Goal: Find contact information: Find contact information

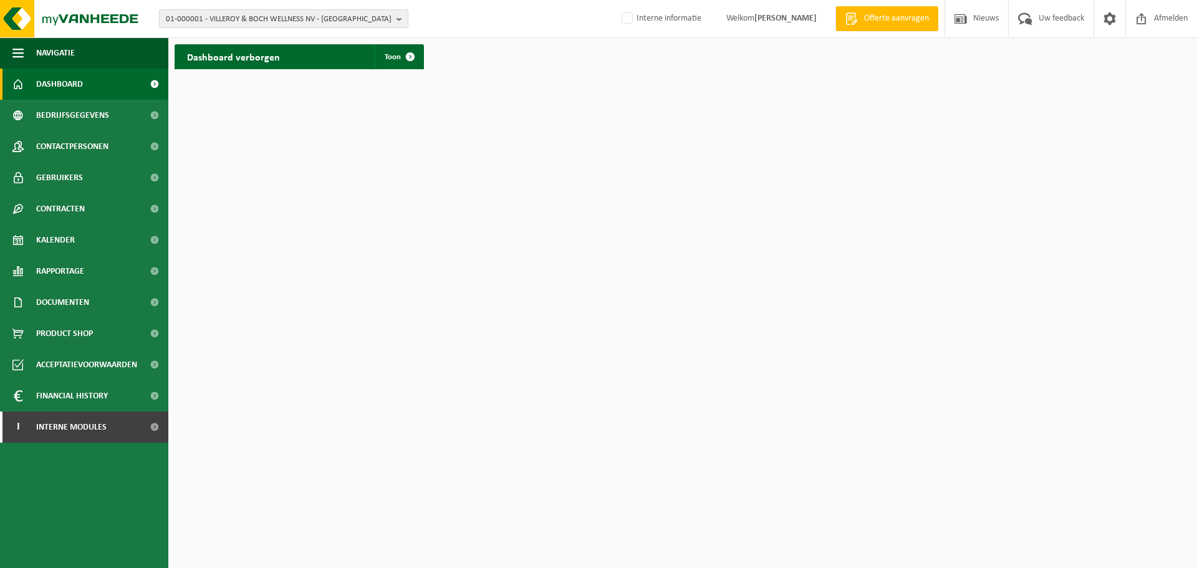
click at [327, 17] on span "01-000001 - VILLEROY & BOCH WELLNESS NV - ROESELARE" at bounding box center [279, 19] width 226 height 19
paste input "10-940988"
type input "10-940988"
click at [279, 54] on strong "10-940988 - M&A FOODS VOF - KORTRIJK" at bounding box center [235, 56] width 138 height 9
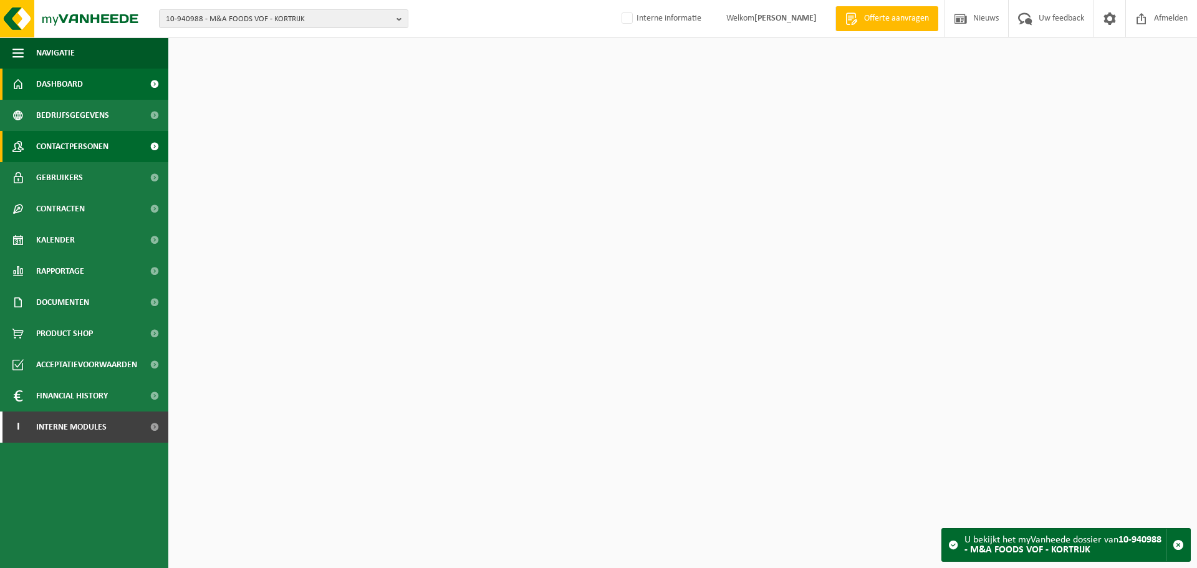
click at [87, 150] on span "Contactpersonen" at bounding box center [72, 146] width 72 height 31
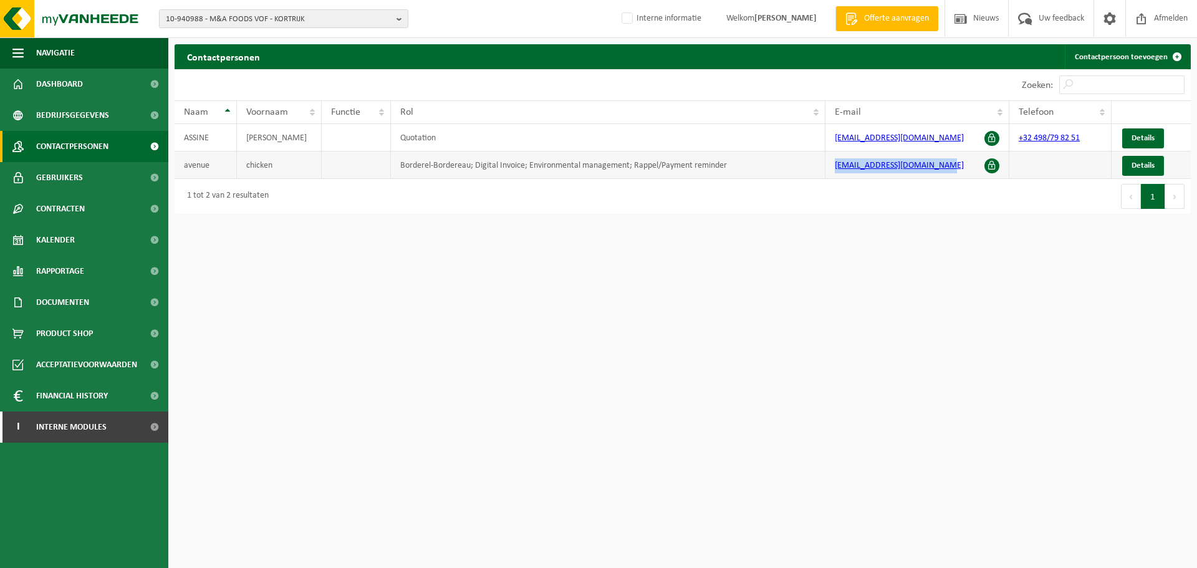
drag, startPoint x: 962, startPoint y: 170, endPoint x: 829, endPoint y: 163, distance: 133.0
click at [829, 163] on td "chicken_avenue@outlook.com" at bounding box center [918, 165] width 184 height 27
copy link "chicken_avenue@outlook.com"
click at [195, 17] on span "10-940988 - M&A FOODS VOF - KORTRIJK" at bounding box center [279, 19] width 226 height 19
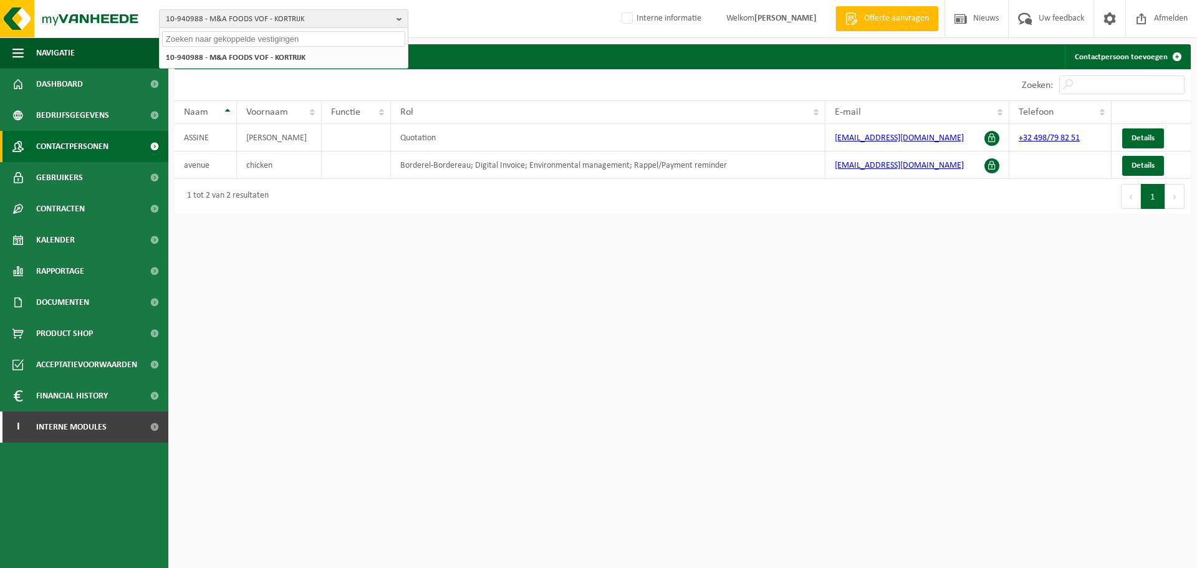
paste input "10-811284"
type input "10-811284"
click at [201, 56] on li "Geen resultaten voor " 10-811284 "." at bounding box center [283, 58] width 243 height 16
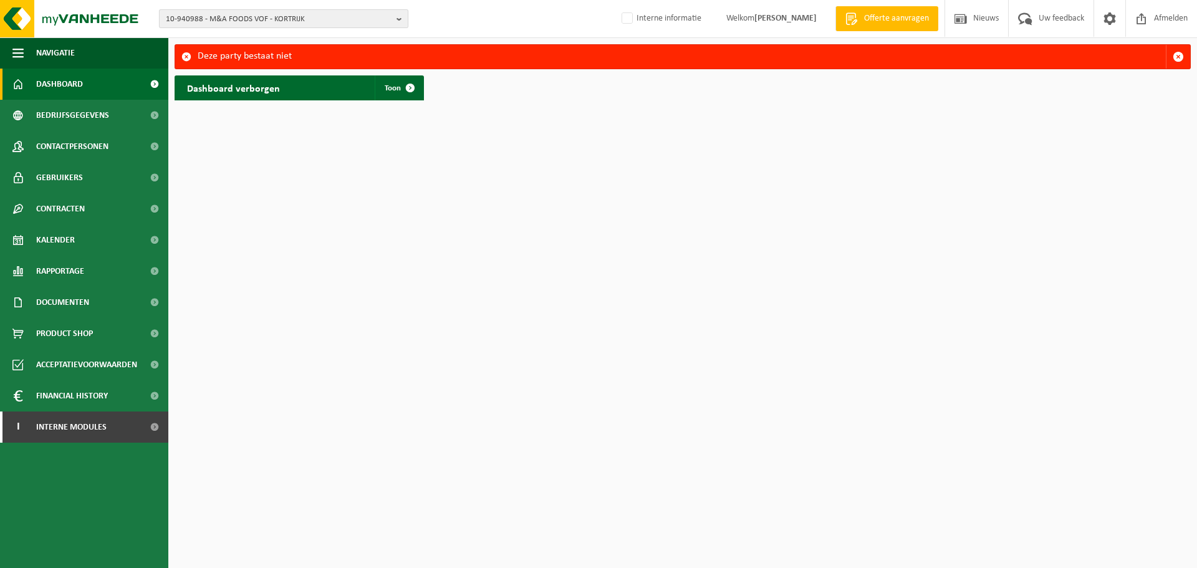
click at [217, 27] on span "10-940988 - M&A FOODS VOF - KORTRIJK" at bounding box center [279, 19] width 226 height 19
paste input "10-940988"
type input "10-940988"
click at [238, 49] on div "10-940988 - M&A FOODS VOF - KORTRIJK 10-940988 - M&A FOODS VOF - KORTRIJK" at bounding box center [284, 57] width 248 height 21
click at [241, 57] on strong "10-940988 - M&A FOODS VOF - KORTRIJK" at bounding box center [235, 56] width 138 height 9
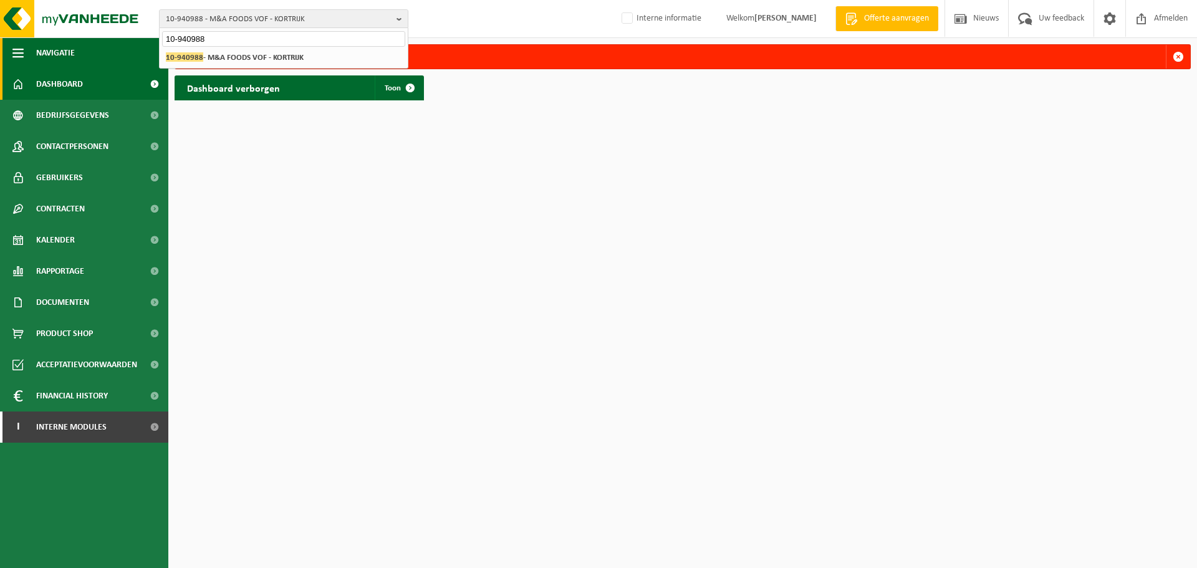
drag, startPoint x: 207, startPoint y: 45, endPoint x: 153, endPoint y: 42, distance: 53.7
click at [153, 42] on div "10-940988 - M&A FOODS VOF - KORTRIJK 10-940988 10-940988 - M&A FOODS VOF - KORT…" at bounding box center [598, 53] width 1197 height 107
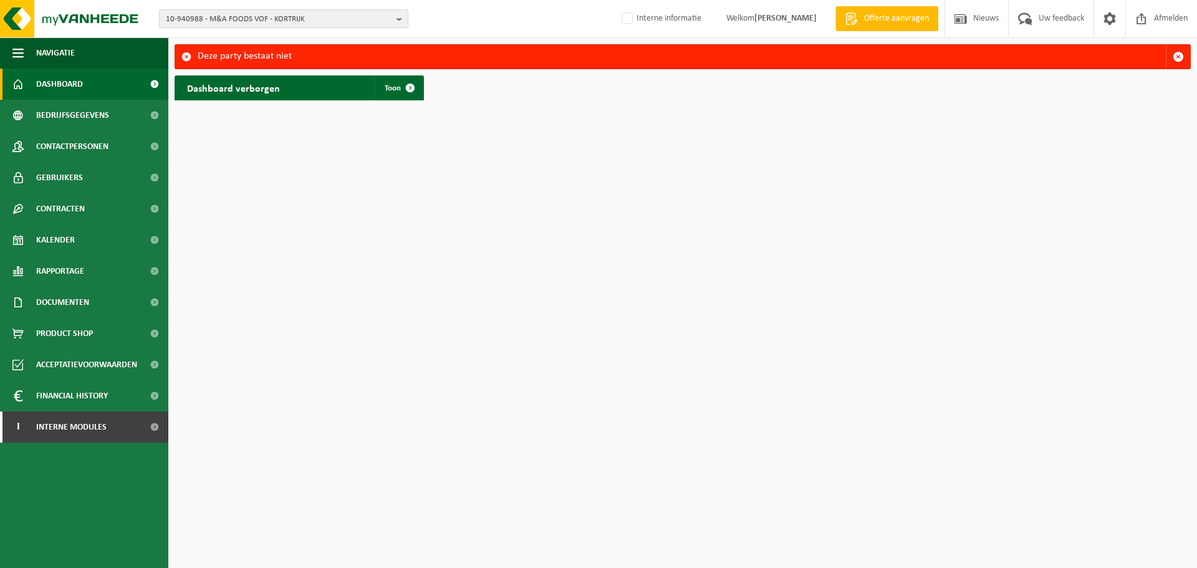
click at [194, 23] on span "10-940988 - M&A FOODS VOF - KORTRIJK" at bounding box center [279, 19] width 226 height 19
paste input "10-965115"
type input "10-965115"
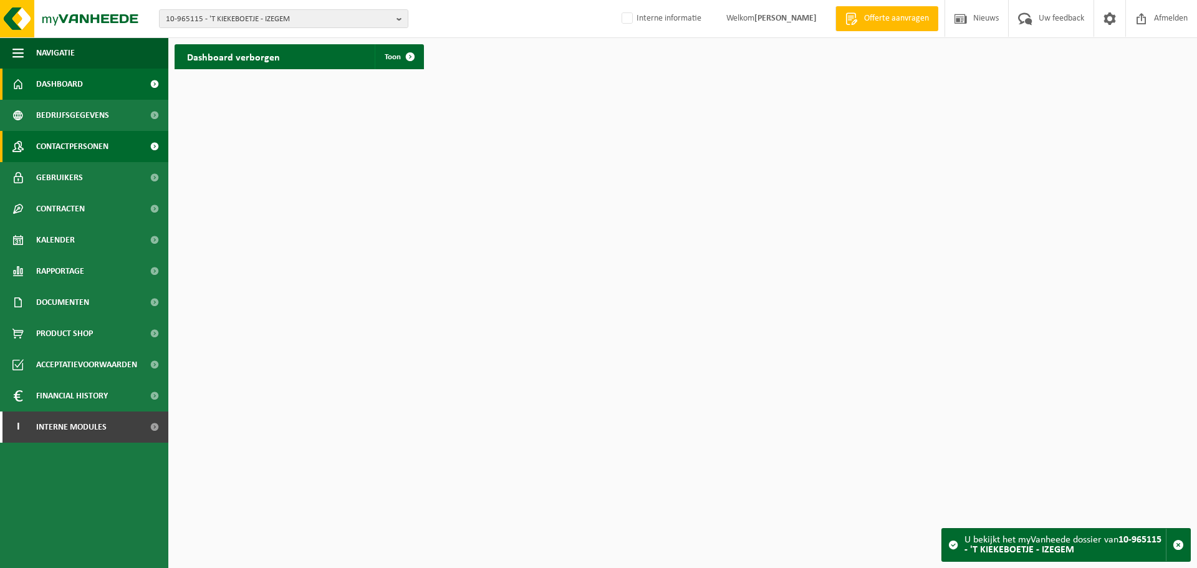
click at [107, 147] on span "Contactpersonen" at bounding box center [72, 146] width 72 height 31
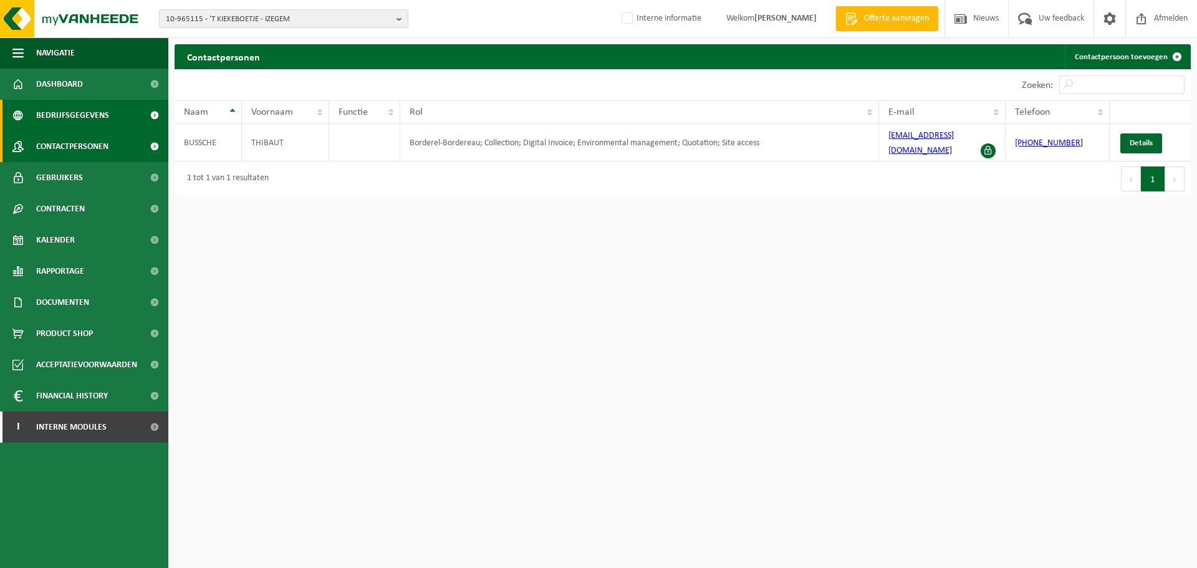
click at [87, 114] on span "Bedrijfsgegevens" at bounding box center [72, 115] width 73 height 31
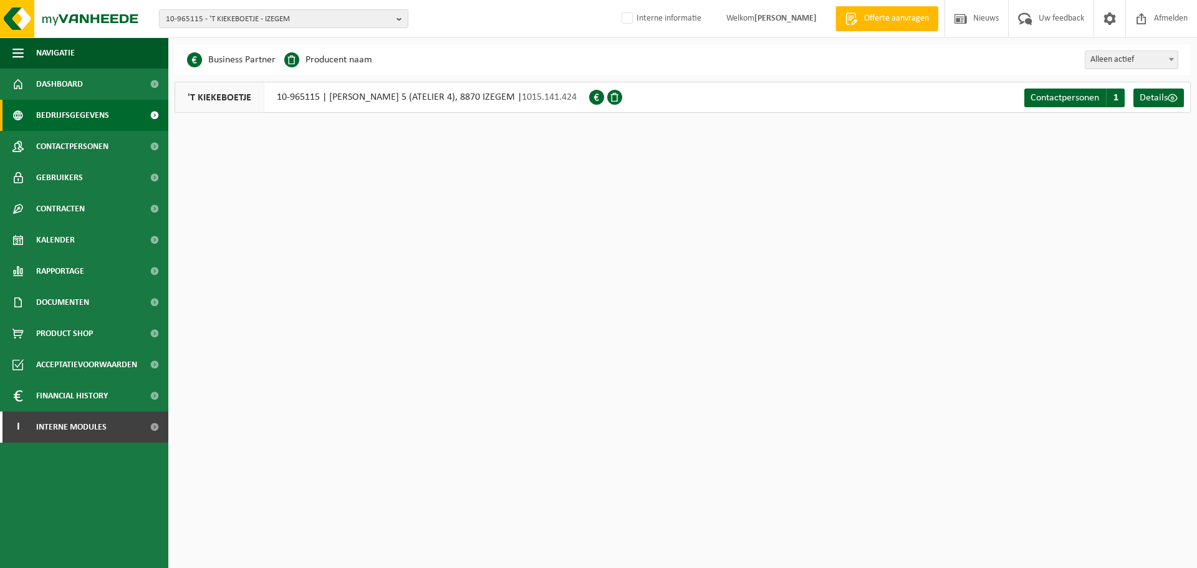
click at [628, 241] on html "10-965115 - 'T KIEKEBOETJE - IZEGEM 10-919613 - [PERSON_NAME] THIBAULT - ROESEL…" at bounding box center [598, 284] width 1197 height 568
drag, startPoint x: 553, startPoint y: 98, endPoint x: 609, endPoint y: 103, distance: 56.3
click at [589, 103] on div "'T KIEKEBOETJE 10-965115 | LODEWIJK DE RAETLAAN 5 (ATELIER 4), 8870 IZEGEM | 10…" at bounding box center [382, 97] width 415 height 31
copy span "1015.141.424"
click at [82, 304] on span "Documenten" at bounding box center [62, 302] width 53 height 31
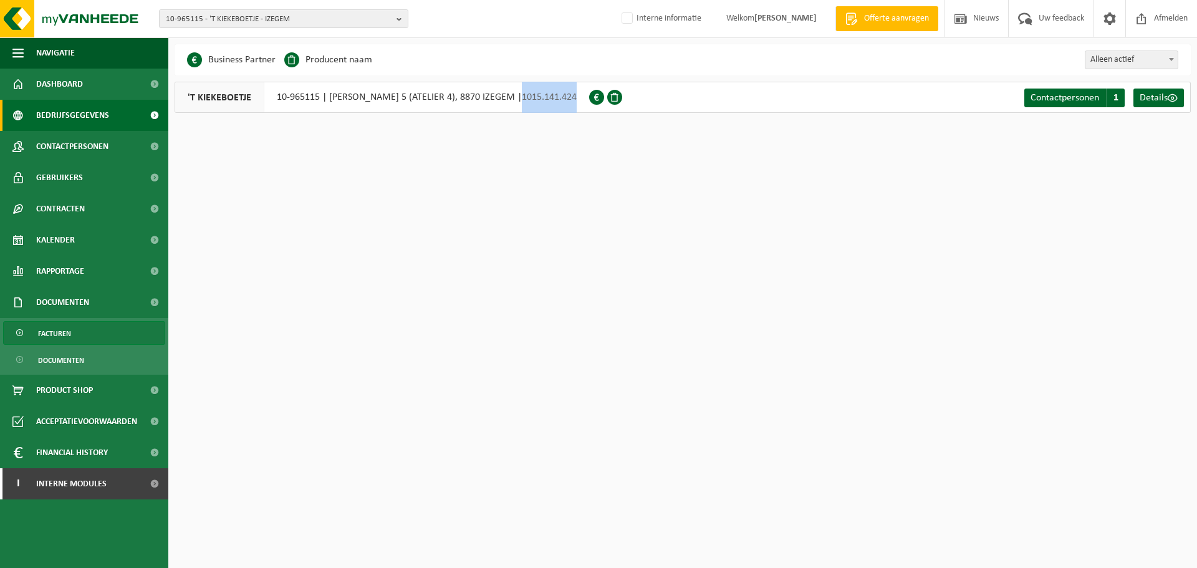
click at [65, 334] on span "Facturen" at bounding box center [54, 334] width 33 height 24
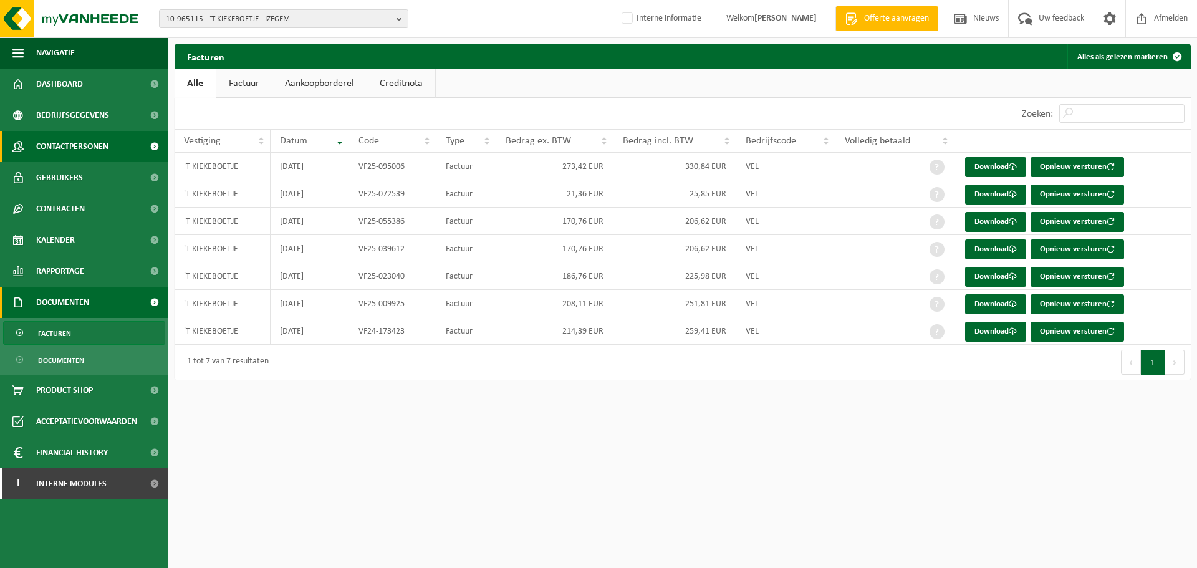
click at [84, 142] on span "Contactpersonen" at bounding box center [72, 146] width 72 height 31
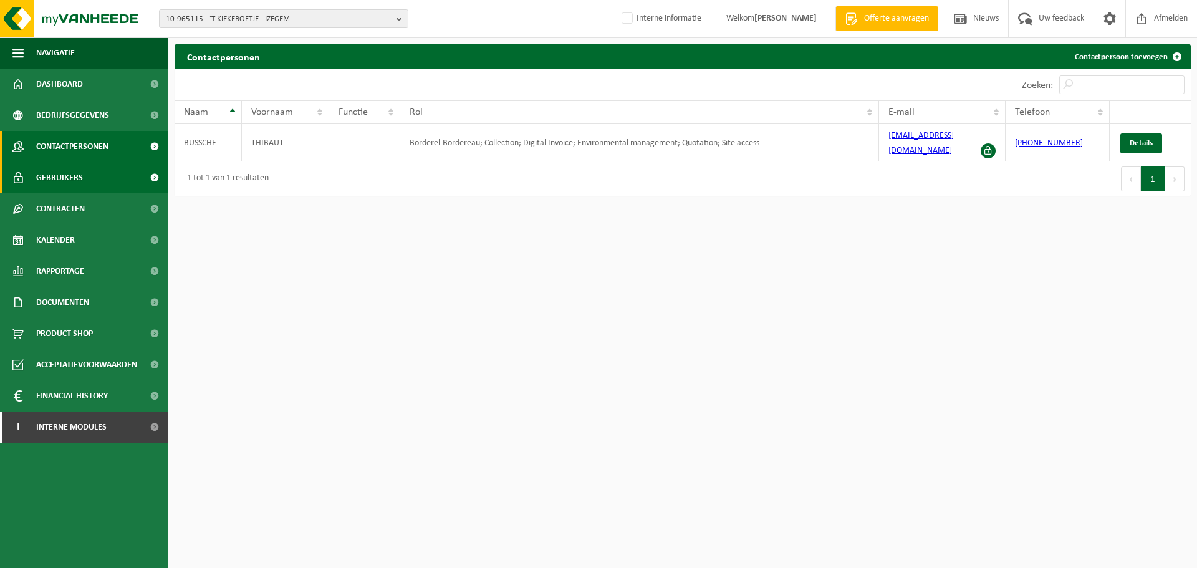
click at [99, 189] on link "Gebruikers" at bounding box center [84, 177] width 168 height 31
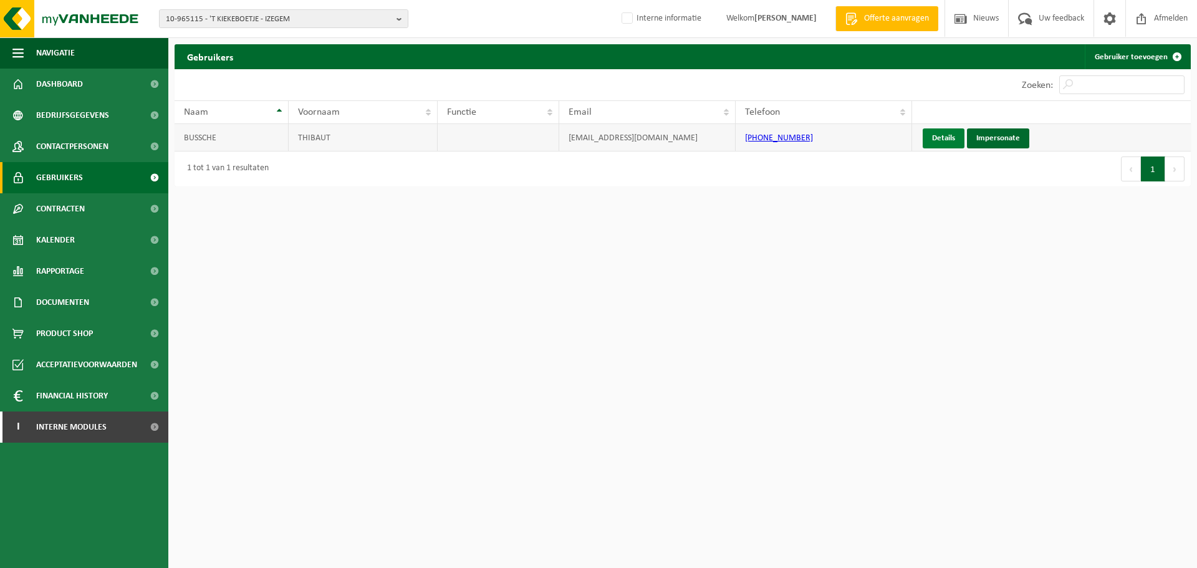
click at [945, 143] on link "Details" at bounding box center [944, 138] width 42 height 20
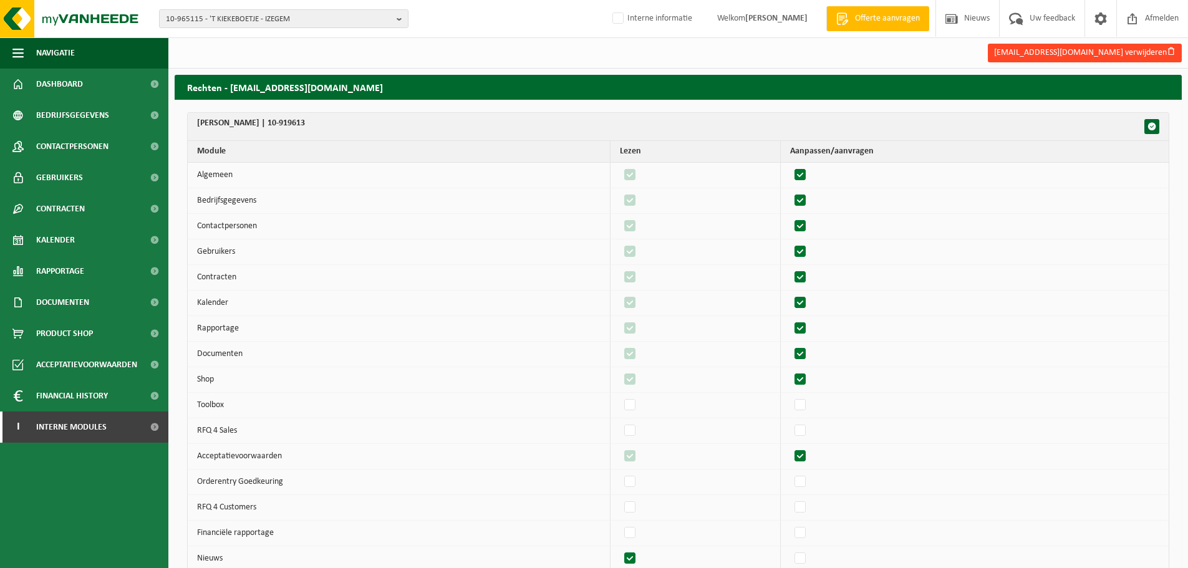
click at [1065, 57] on button "info@tkiekske.be verwijderen" at bounding box center [1085, 53] width 194 height 19
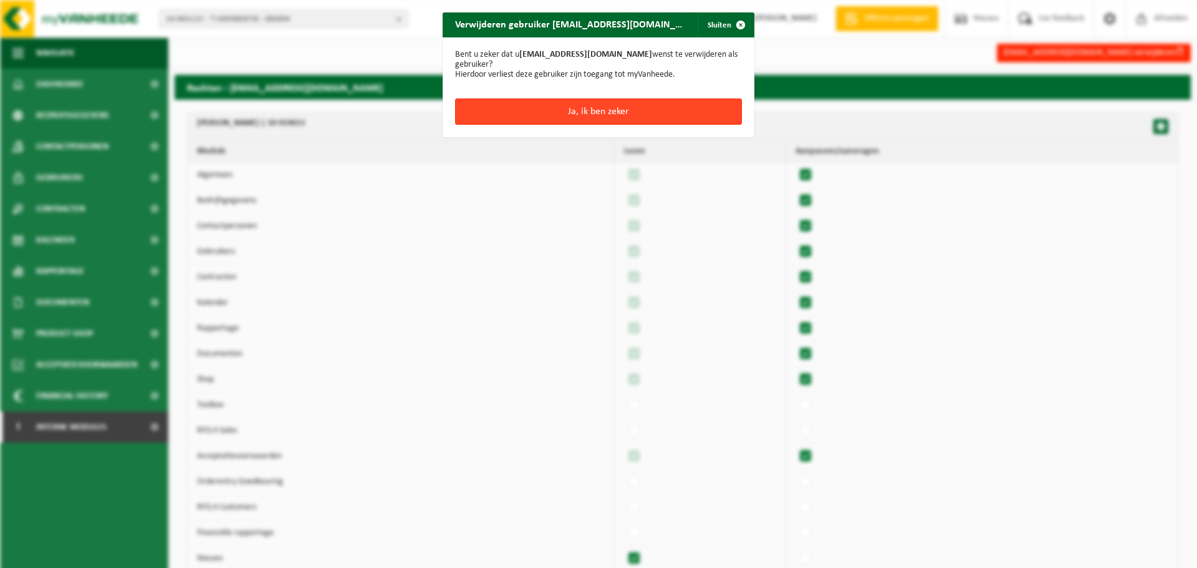
click at [538, 107] on button "Ja, ik ben zeker" at bounding box center [598, 112] width 287 height 26
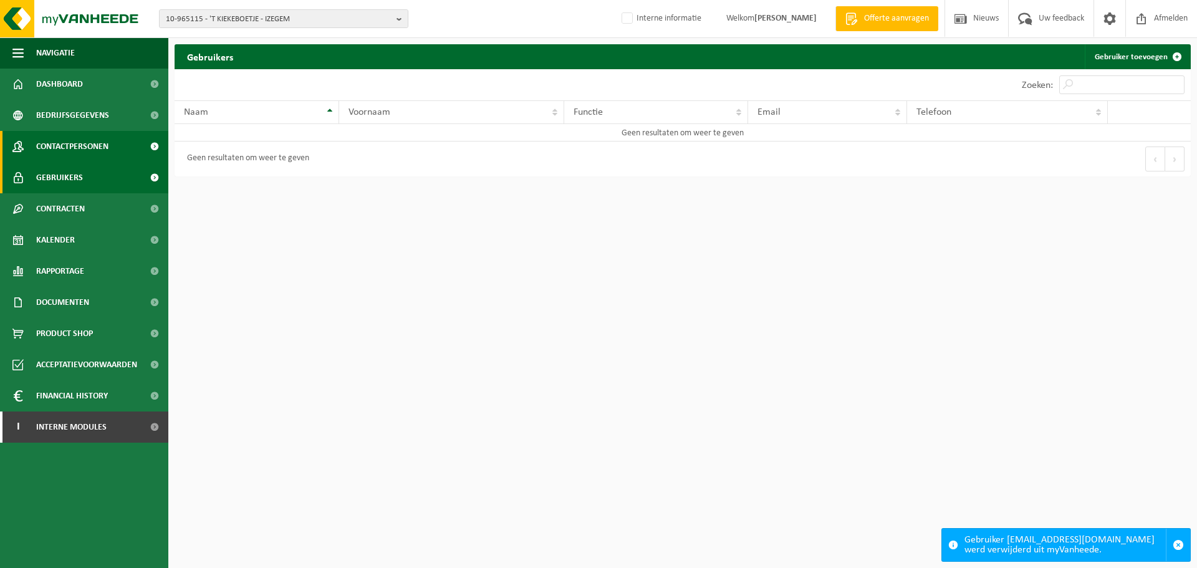
click at [80, 153] on span "Contactpersonen" at bounding box center [72, 146] width 72 height 31
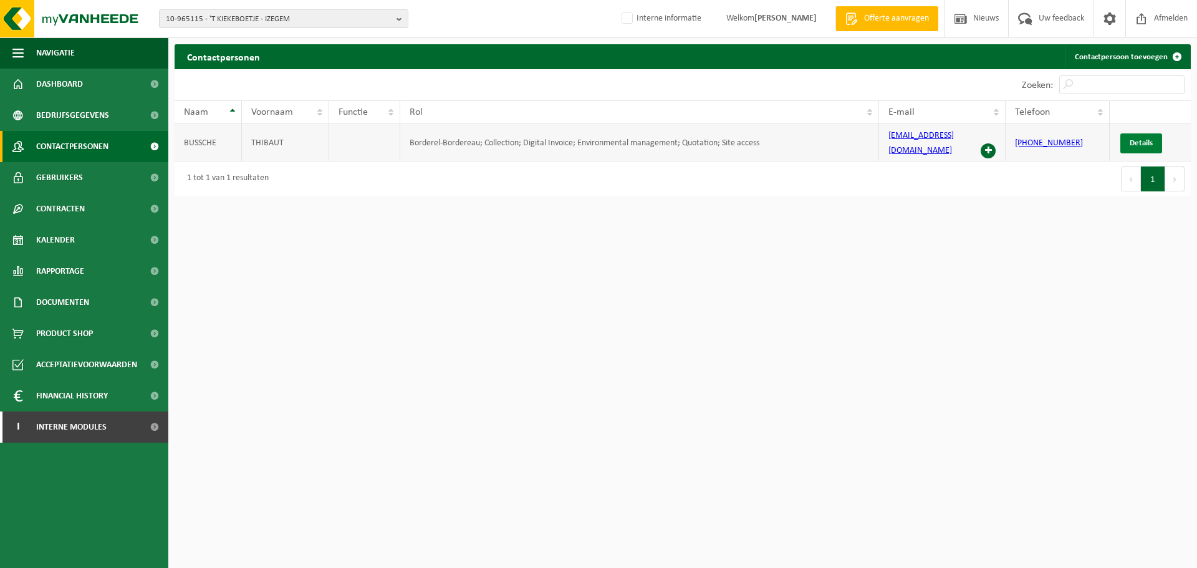
click at [1139, 139] on span "Details" at bounding box center [1141, 143] width 23 height 8
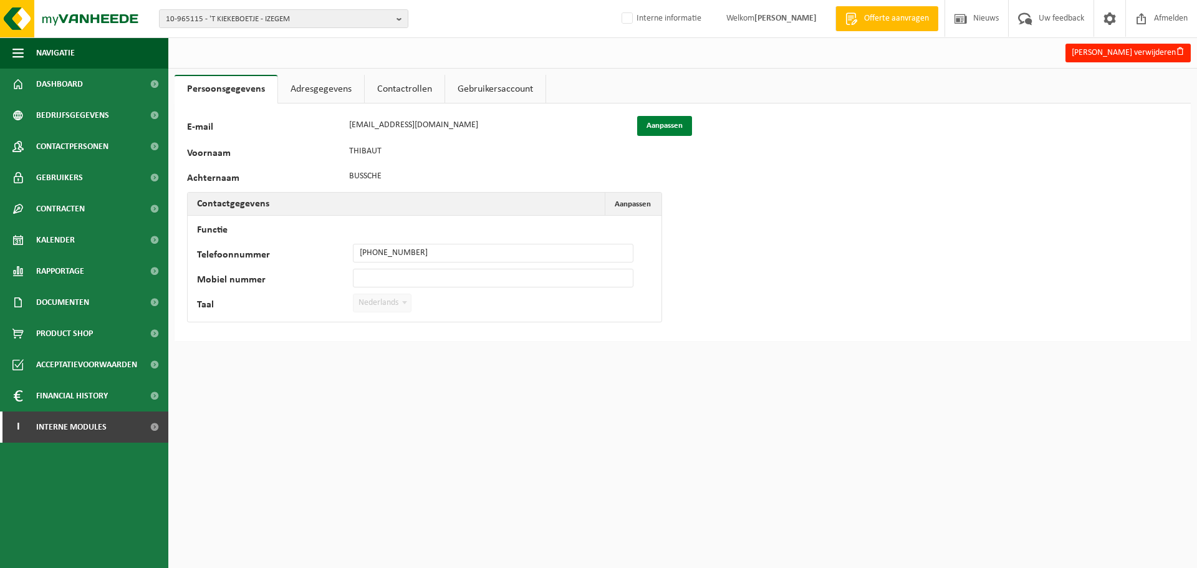
click at [670, 123] on button "Aanpassen" at bounding box center [664, 126] width 55 height 20
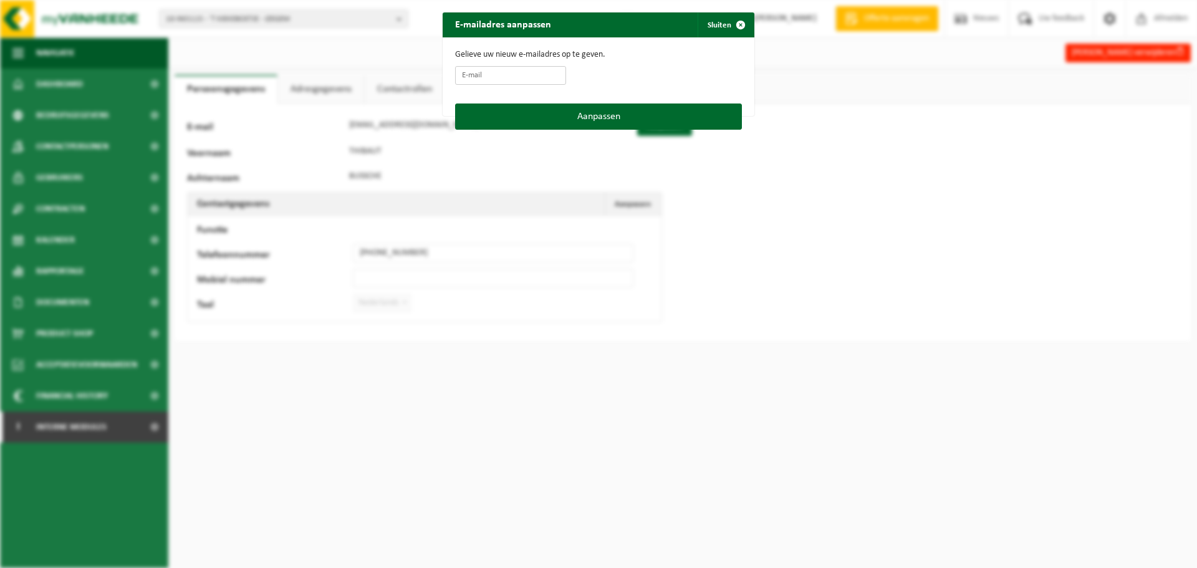
click at [529, 74] on input "E-mail" at bounding box center [510, 75] width 111 height 19
paste input "thibaultvdb1992@gmail.com"
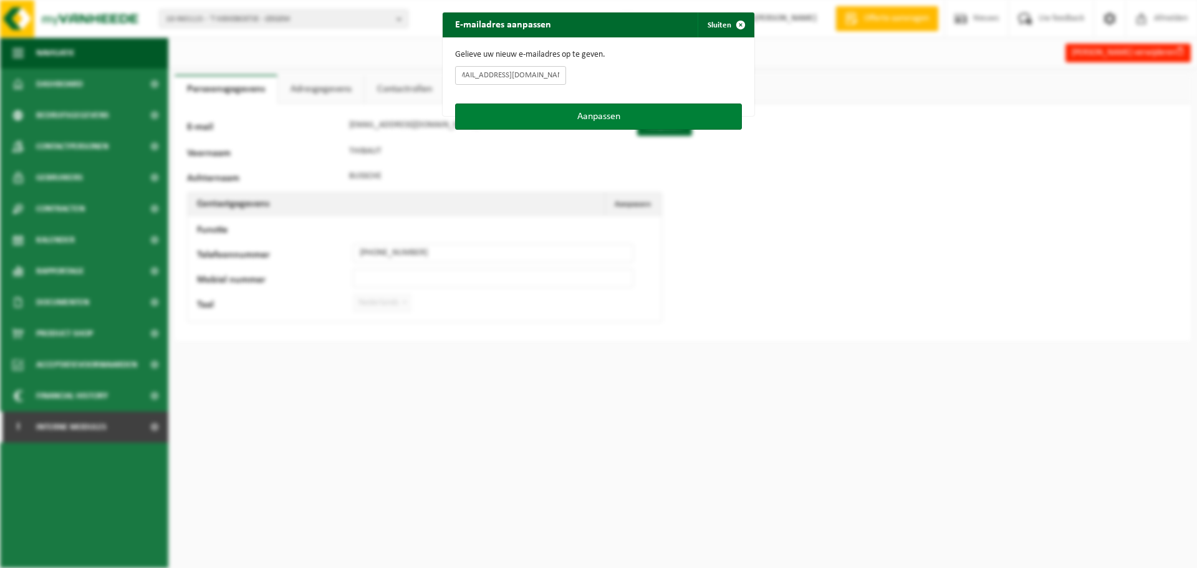
type input "thibaultvdb1992@gmail.com"
click at [554, 112] on button "Aanpassen" at bounding box center [598, 117] width 287 height 26
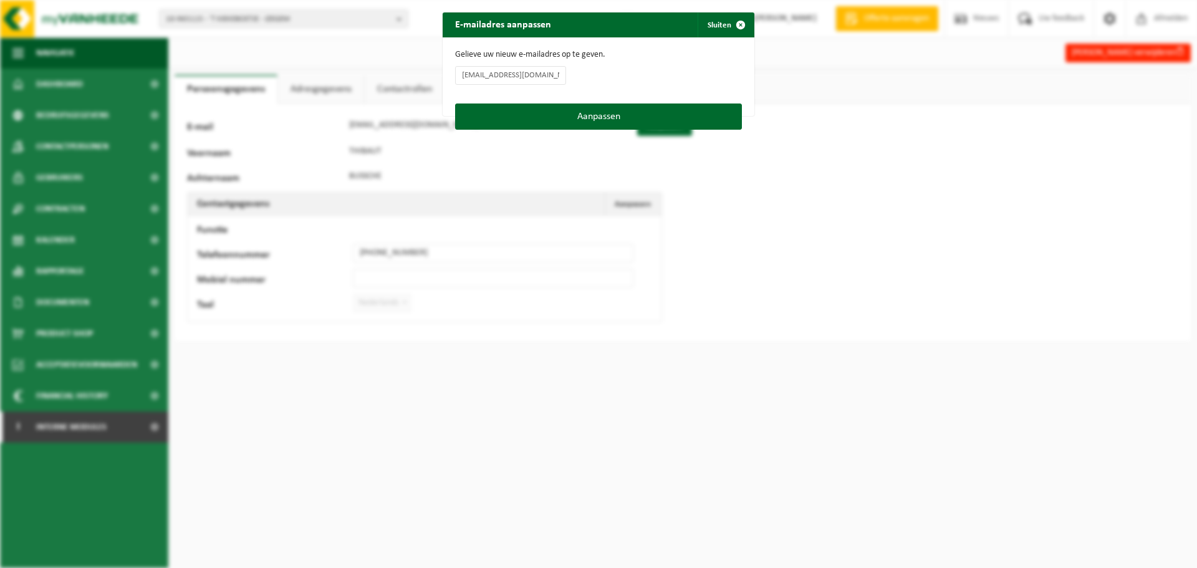
type input "thibaultvdb1992@gmail.com"
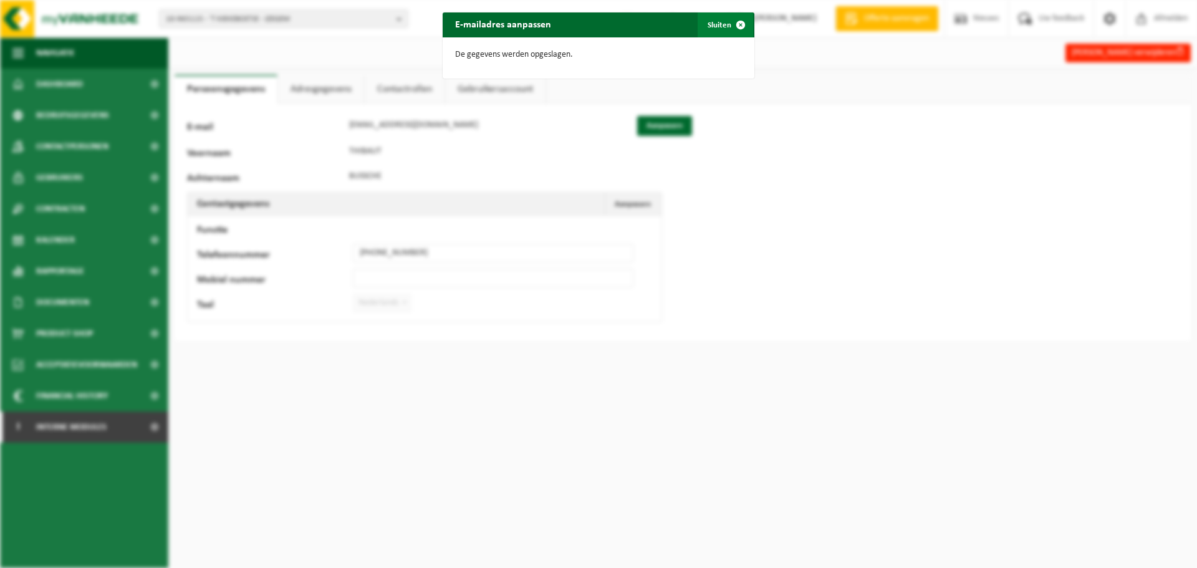
click at [734, 25] on span "button" at bounding box center [740, 24] width 25 height 25
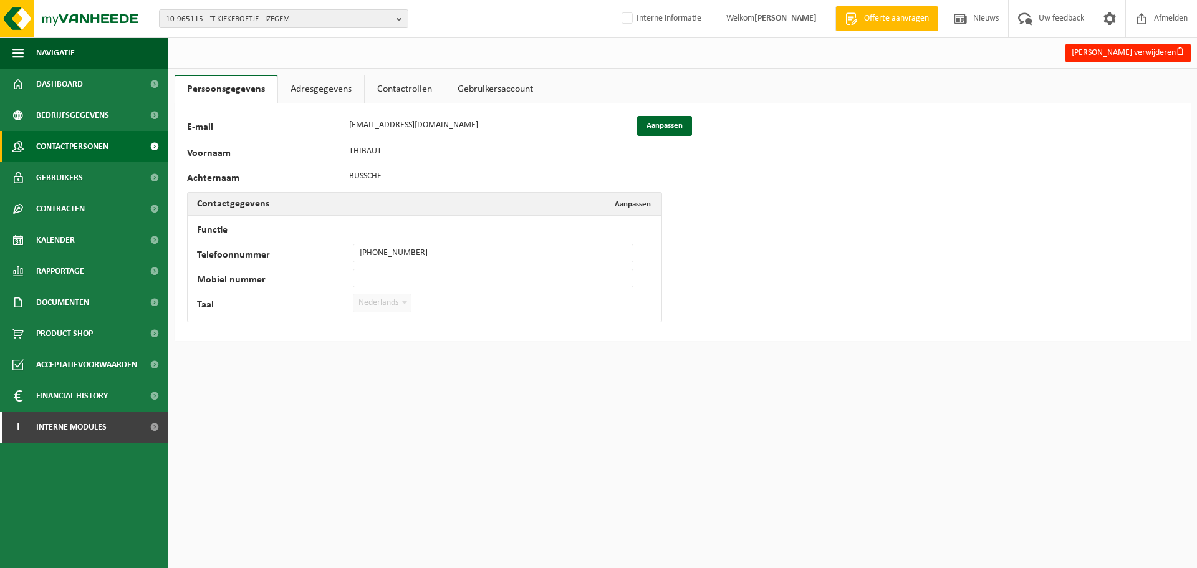
click at [91, 138] on span "Contactpersonen" at bounding box center [72, 146] width 72 height 31
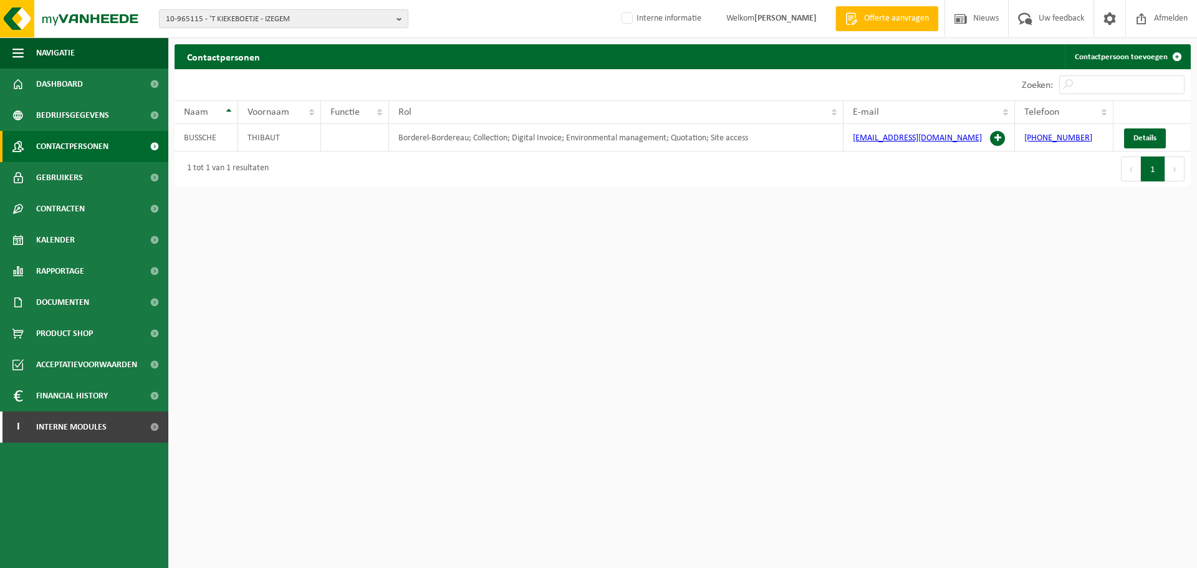
click at [253, 14] on span "10-965115 - 'T KIEKEBOETJE - IZEGEM" at bounding box center [279, 19] width 226 height 19
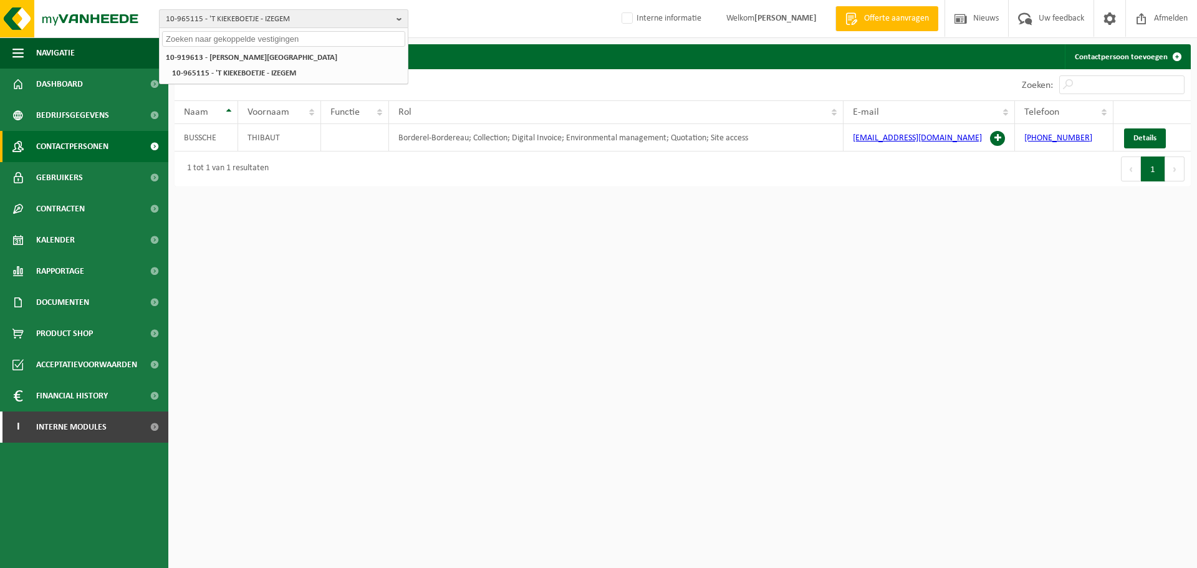
paste input "10-798783"
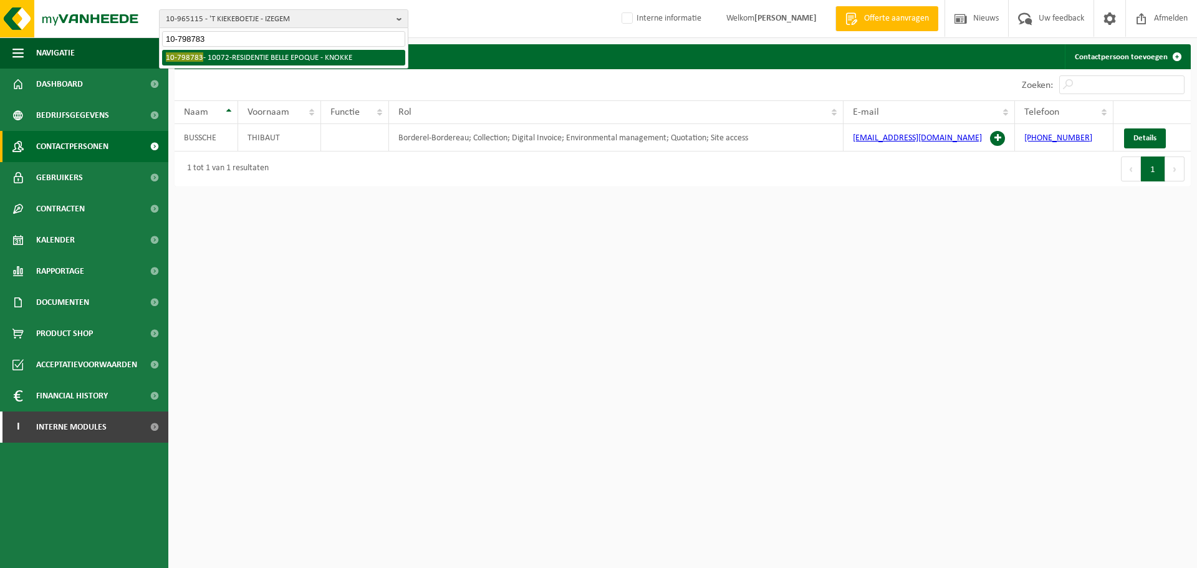
type input "10-798783"
click at [226, 55] on li "10-798783 - 10072-RESIDENTIE BELLE EPOQUE - KNOKKE" at bounding box center [283, 58] width 243 height 16
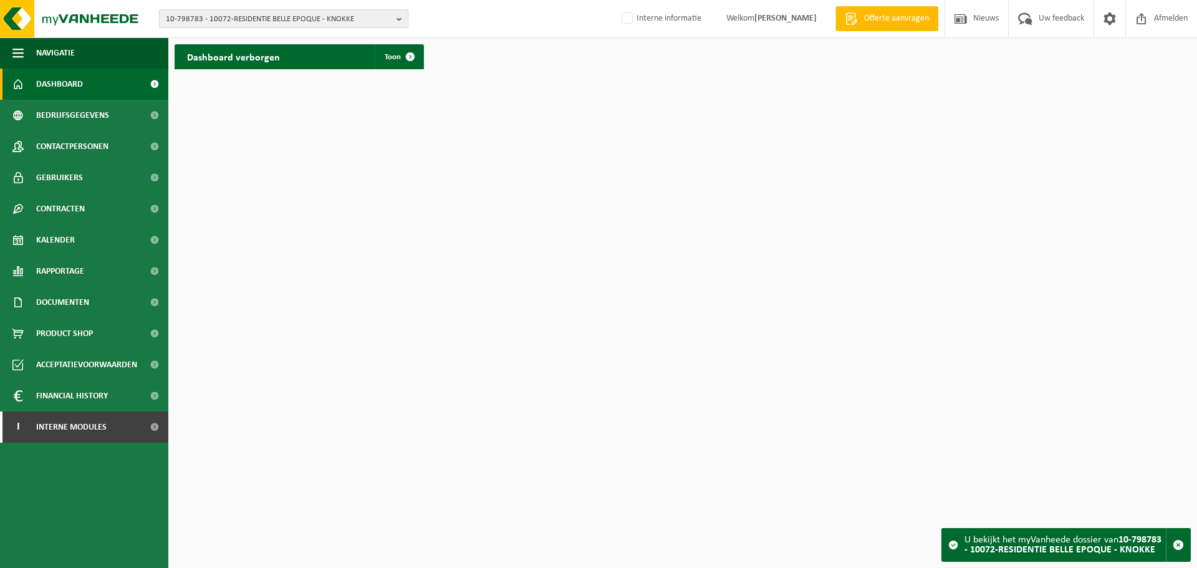
click at [269, 16] on span "10-798783 - 10072-RESIDENTIE BELLE EPOQUE - KNOKKE" at bounding box center [279, 19] width 226 height 19
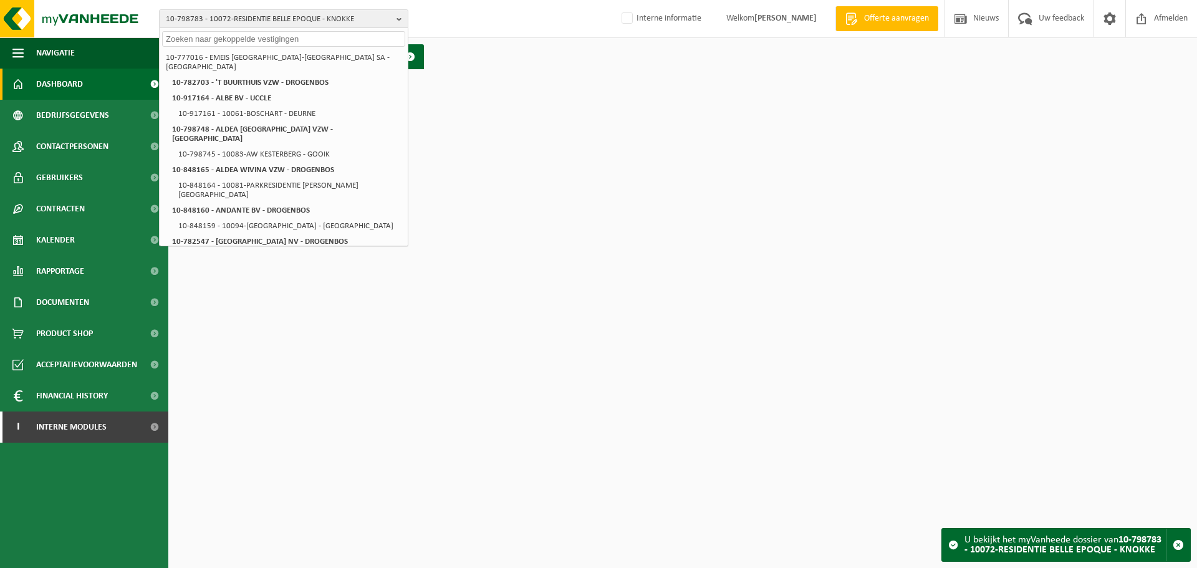
click at [617, 271] on html "10-798783 - 10072-RESIDENTIE BELLE EPOQUE - KNOKKE 10-777016 - EMEIS [GEOGRAPHI…" at bounding box center [598, 284] width 1197 height 568
click at [110, 302] on link "Documenten" at bounding box center [84, 302] width 168 height 31
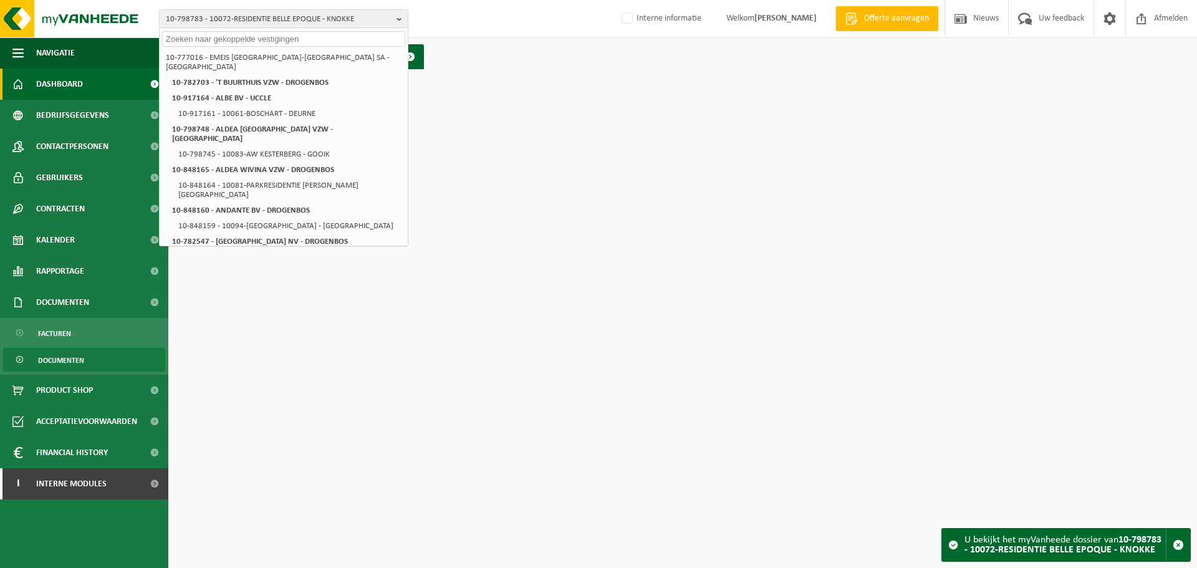
click at [48, 354] on span "Documenten" at bounding box center [61, 361] width 46 height 24
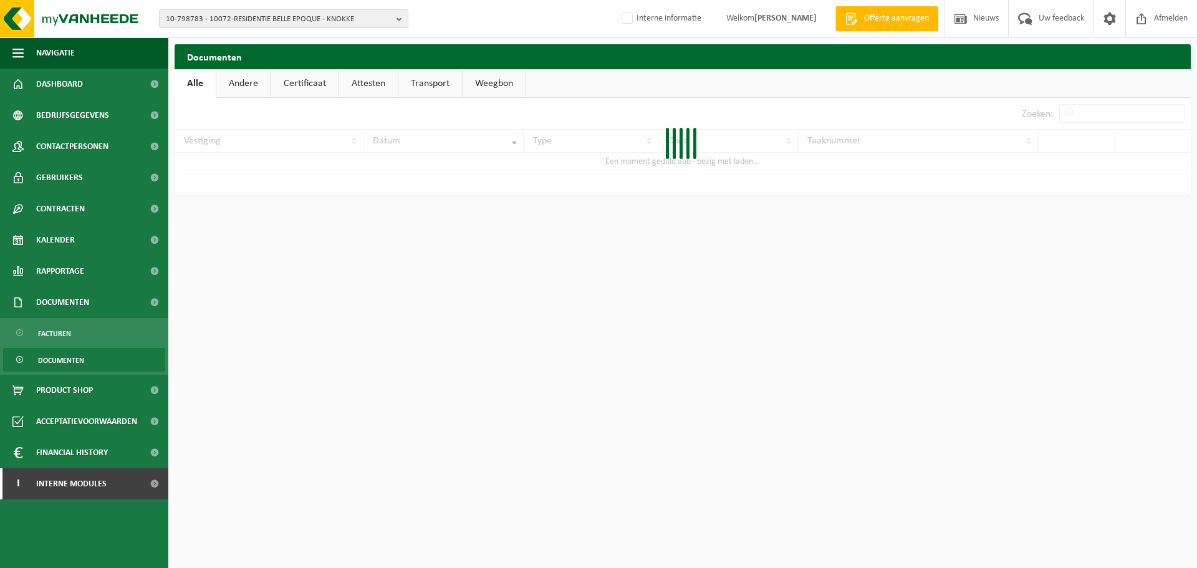
click at [293, 85] on link "Certificaat" at bounding box center [304, 83] width 67 height 29
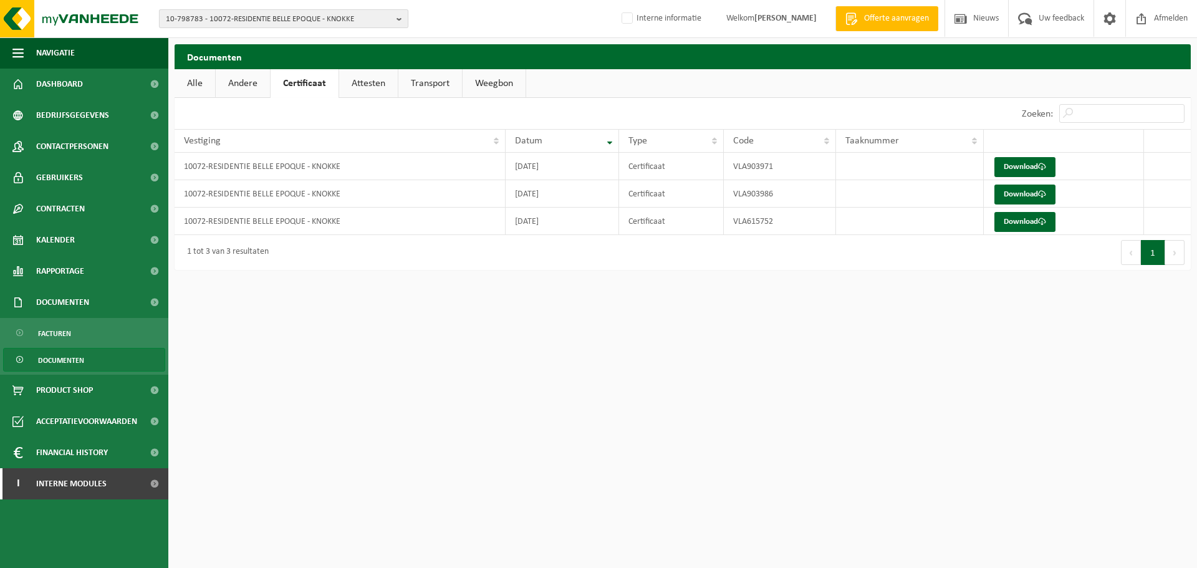
click at [289, 22] on span "10-798783 - 10072-RESIDENTIE BELLE EPOQUE - KNOKKE" at bounding box center [279, 19] width 226 height 19
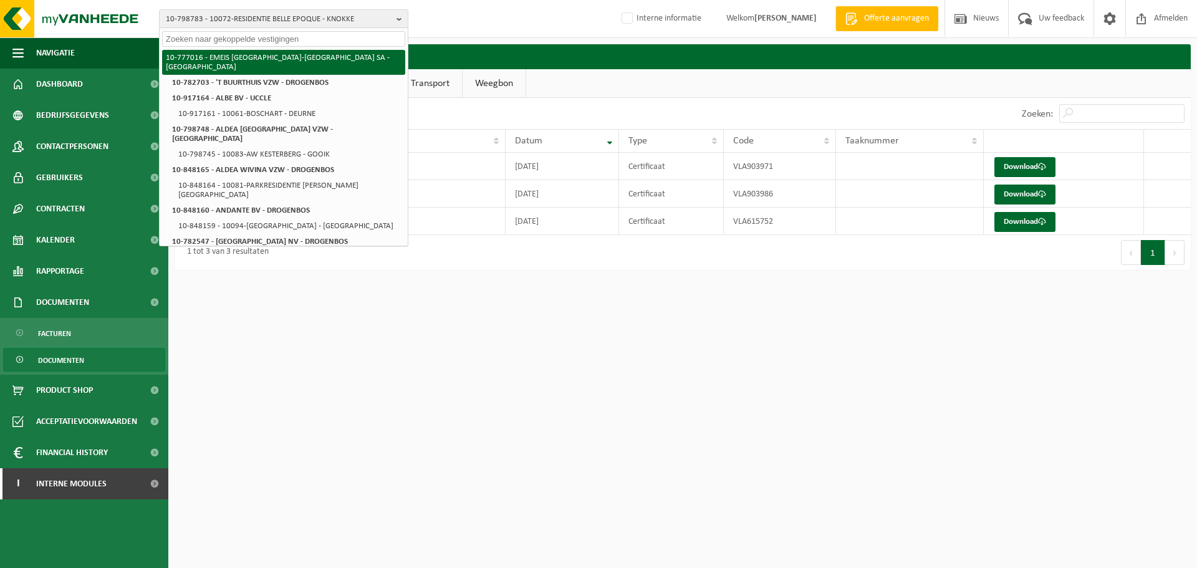
click at [276, 59] on li "10-777016 - EMEIS [GEOGRAPHIC_DATA]-[GEOGRAPHIC_DATA] SA - [GEOGRAPHIC_DATA]" at bounding box center [283, 62] width 243 height 25
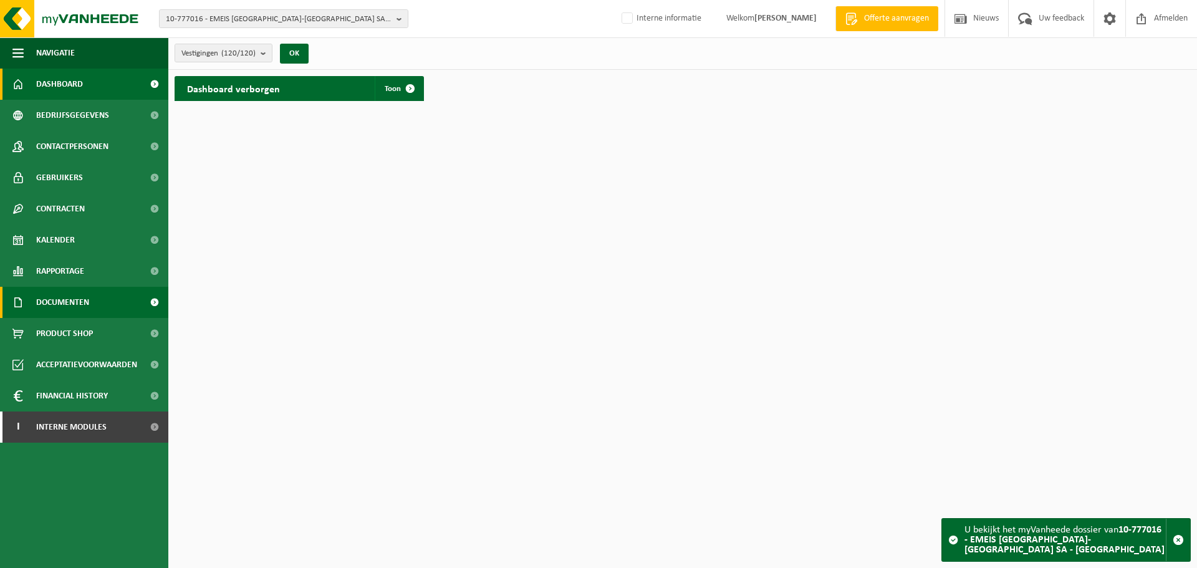
click at [89, 297] on span "Documenten" at bounding box center [62, 302] width 53 height 31
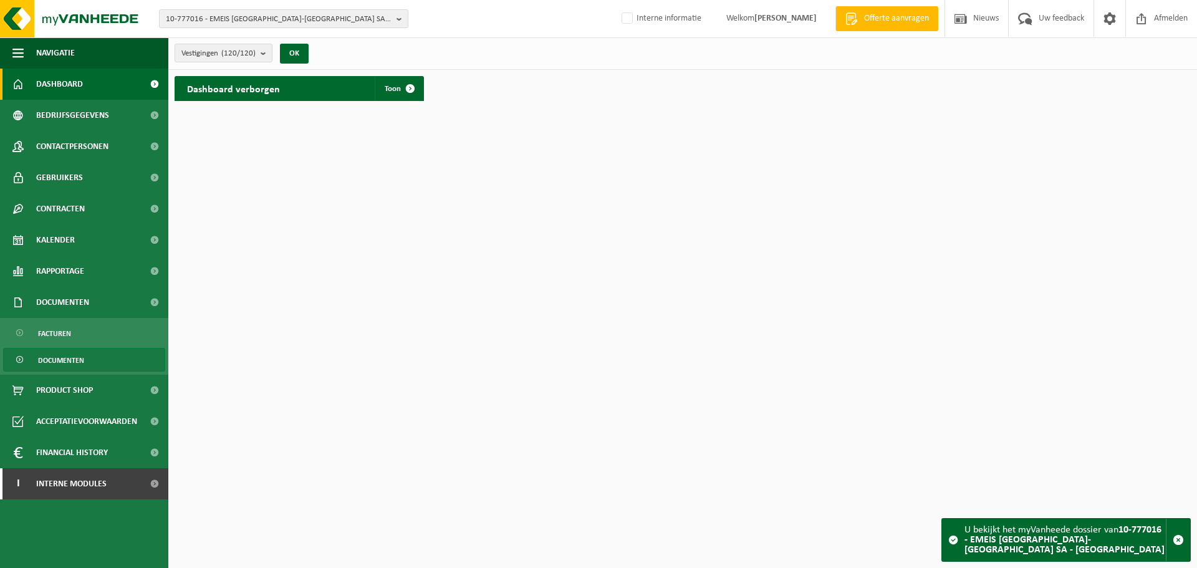
click at [65, 361] on span "Documenten" at bounding box center [61, 361] width 46 height 24
click at [60, 356] on span "Documenten" at bounding box center [61, 361] width 46 height 24
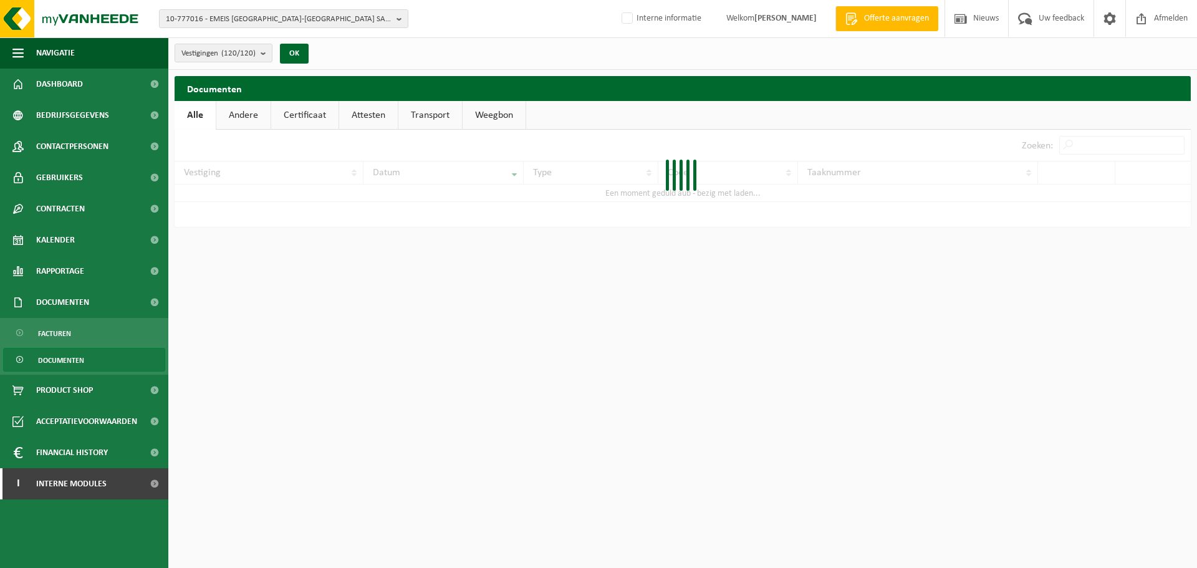
click at [296, 116] on link "Certificaat" at bounding box center [304, 115] width 67 height 29
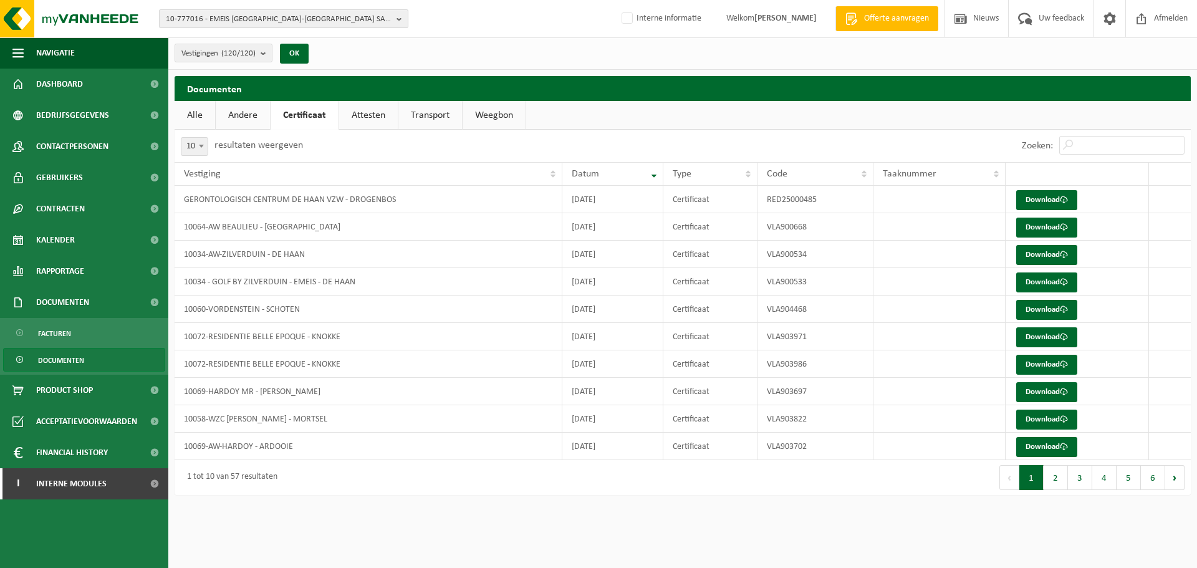
click at [310, 24] on span "10-777016 - EMEIS BELGIUM-LUXEMBOURG SA - UCCLE" at bounding box center [279, 19] width 226 height 19
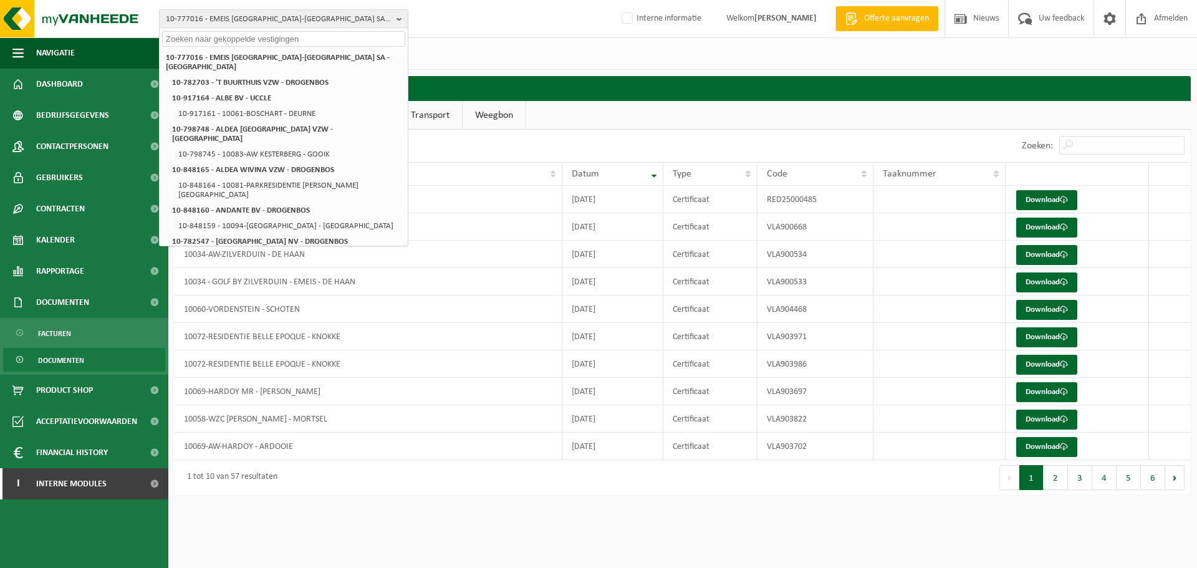
paste input "01-903700"
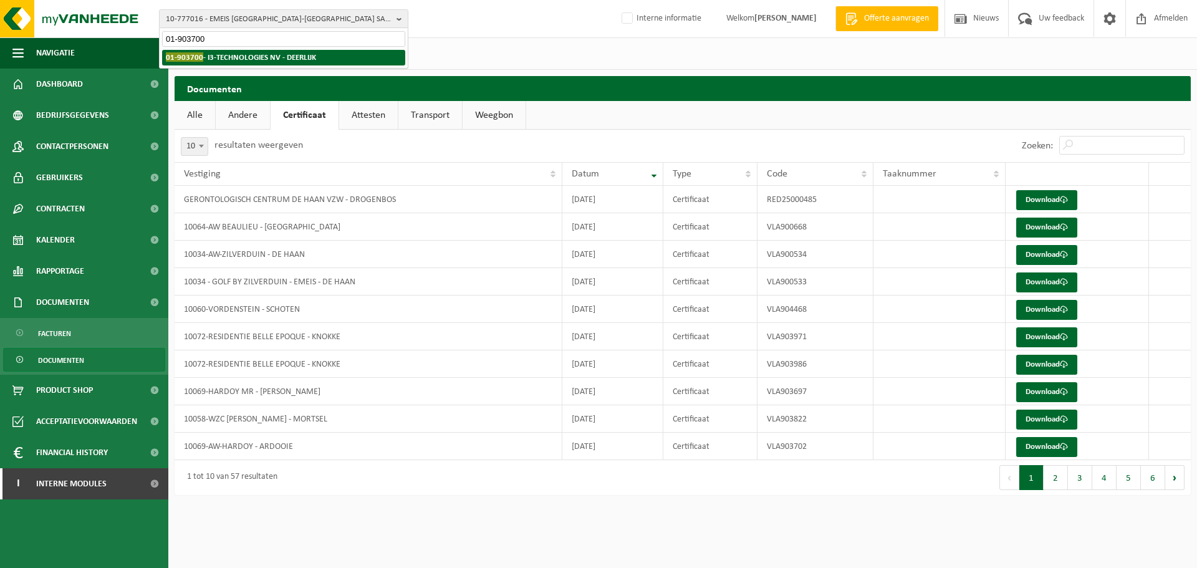
type input "01-903700"
click at [259, 63] on li "01-903700 - I3-TECHNOLOGIES NV - DEERLIJK" at bounding box center [283, 58] width 243 height 16
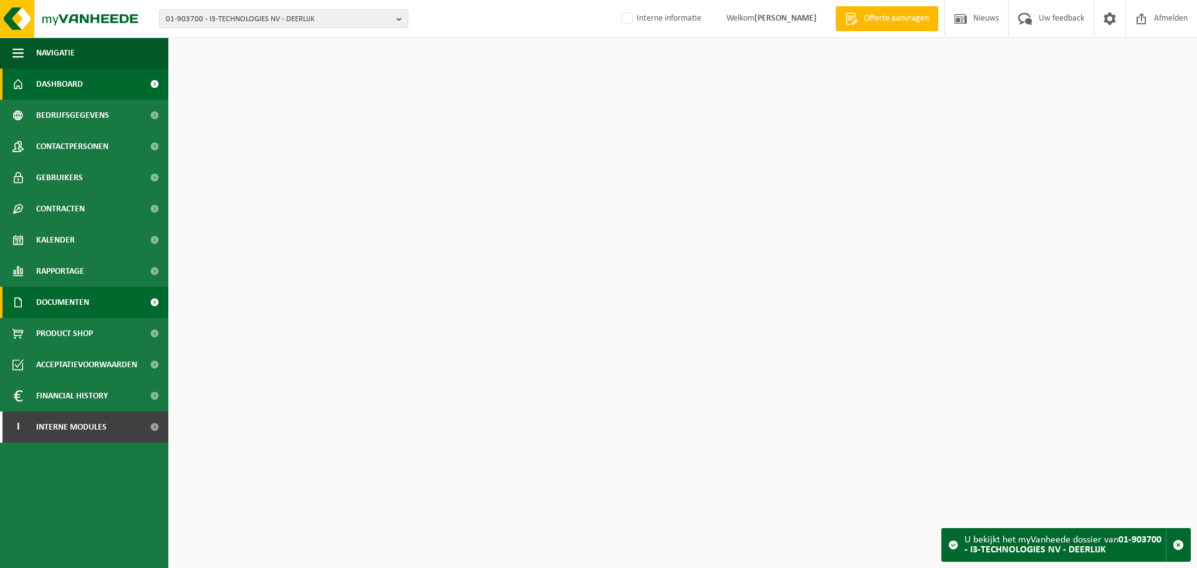
click at [73, 309] on span "Documenten" at bounding box center [62, 302] width 53 height 31
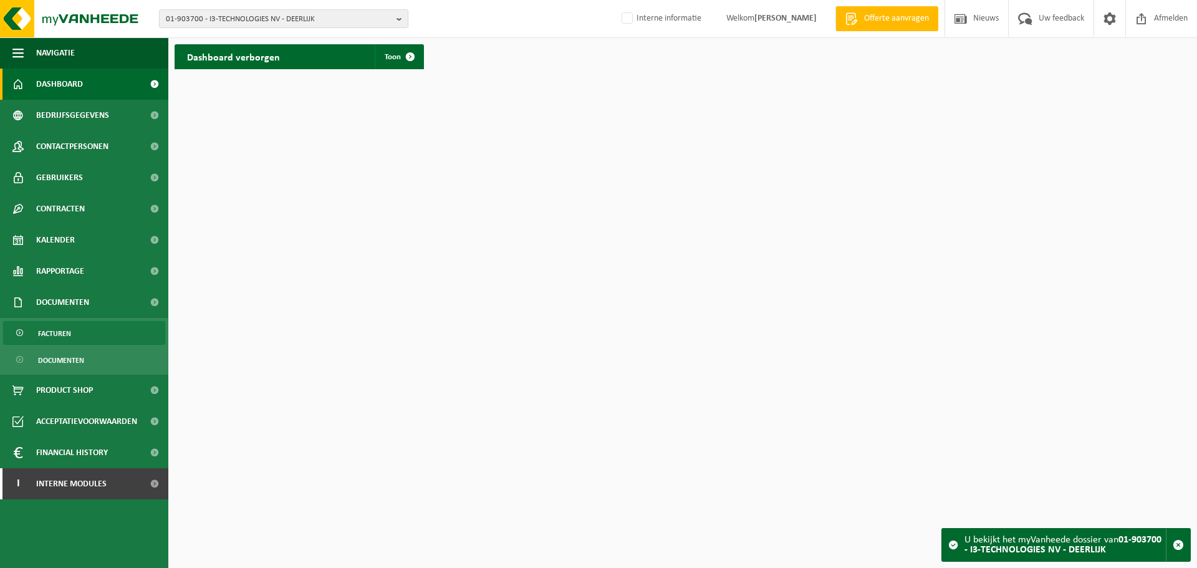
click at [54, 341] on span "Facturen" at bounding box center [54, 334] width 33 height 24
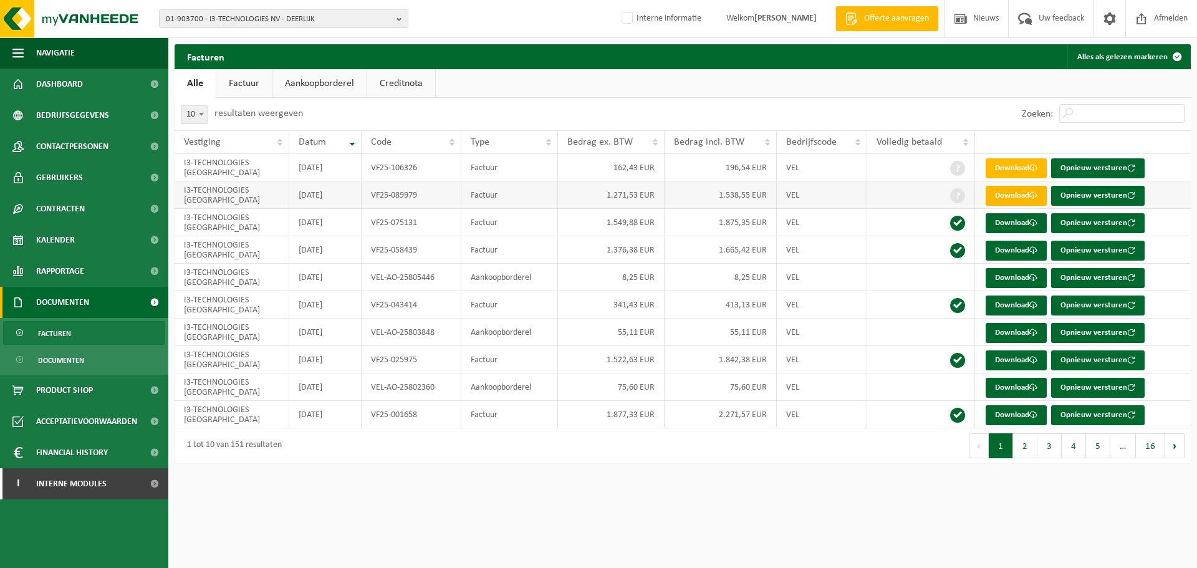
click at [1022, 193] on link "Download" at bounding box center [1016, 196] width 61 height 20
click at [1023, 169] on link "Download" at bounding box center [1016, 168] width 61 height 20
click at [78, 481] on span "Interne modules" at bounding box center [71, 483] width 70 height 31
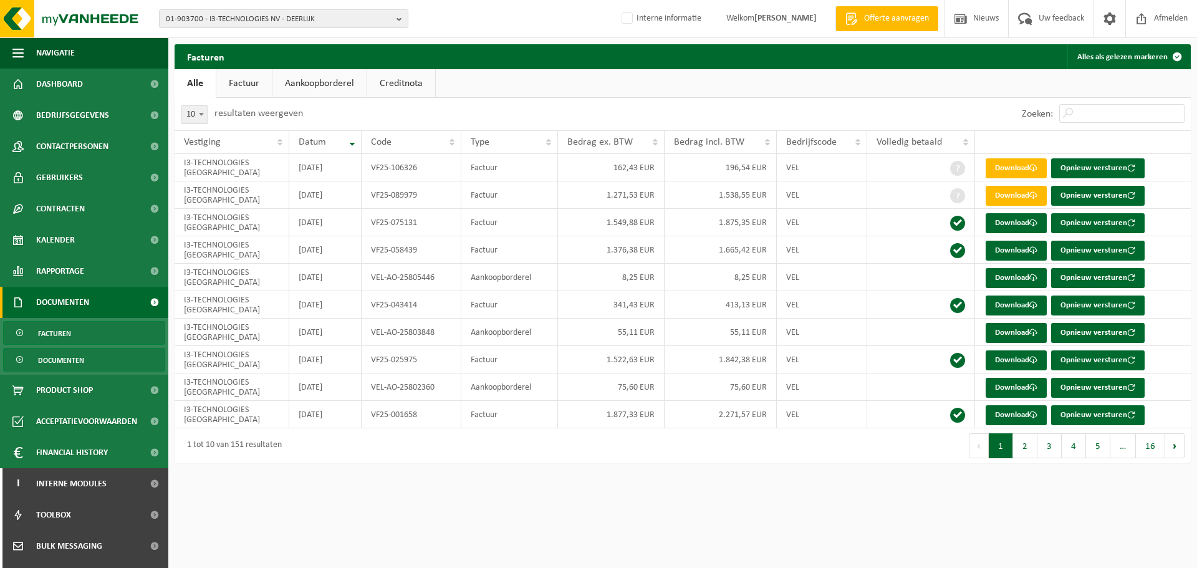
scroll to position [118, 0]
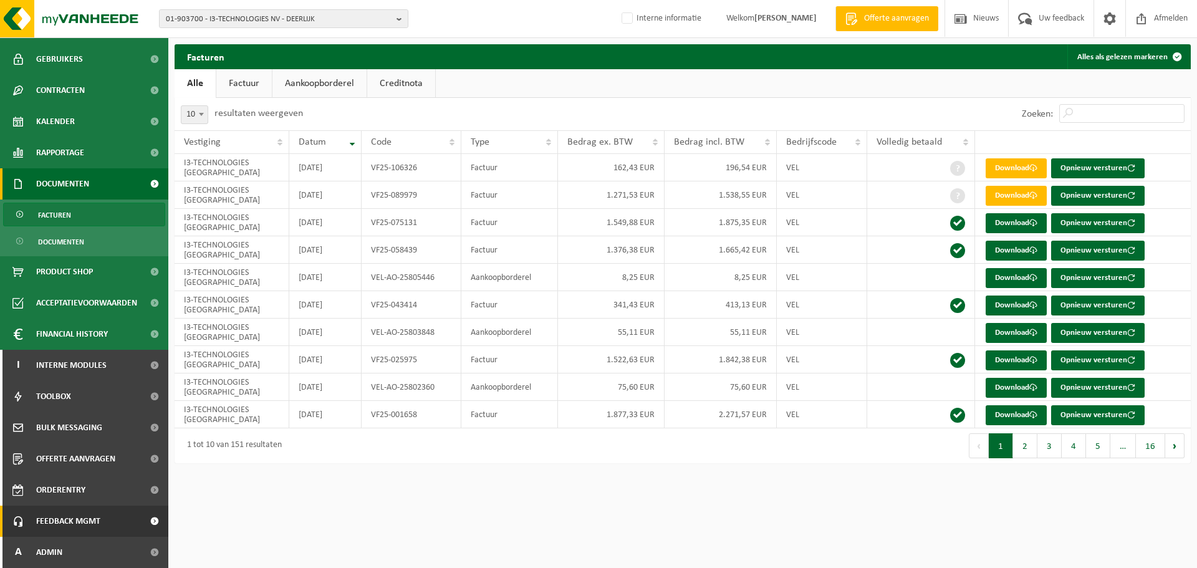
click at [89, 524] on span "Feedback MGMT" at bounding box center [68, 521] width 64 height 31
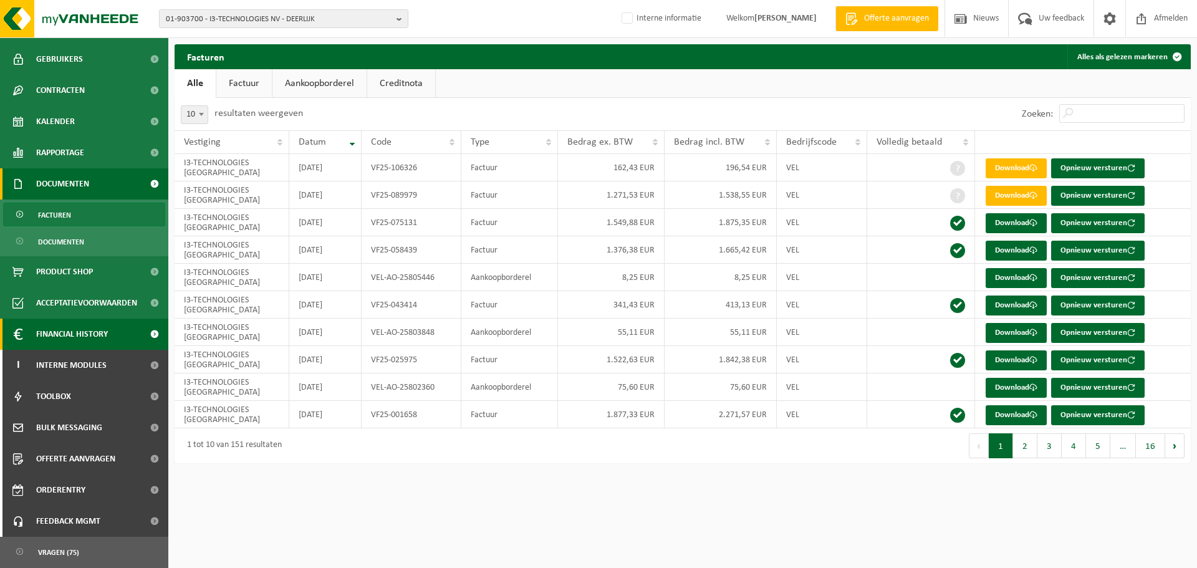
scroll to position [202, 0]
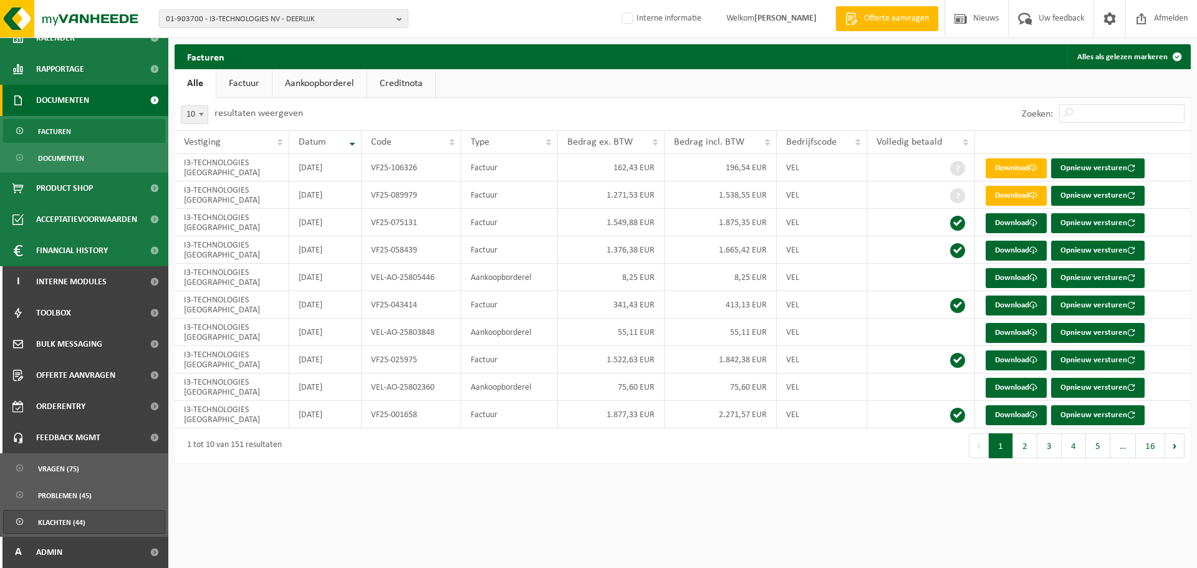
click at [77, 524] on span "Klachten (44)" at bounding box center [61, 523] width 47 height 24
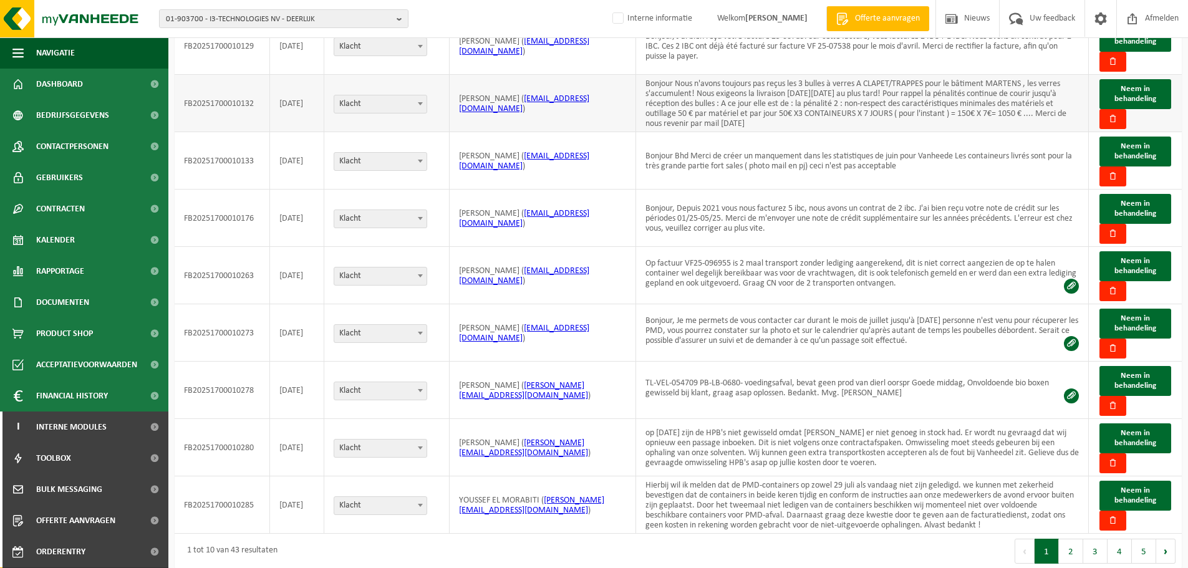
scroll to position [195, 0]
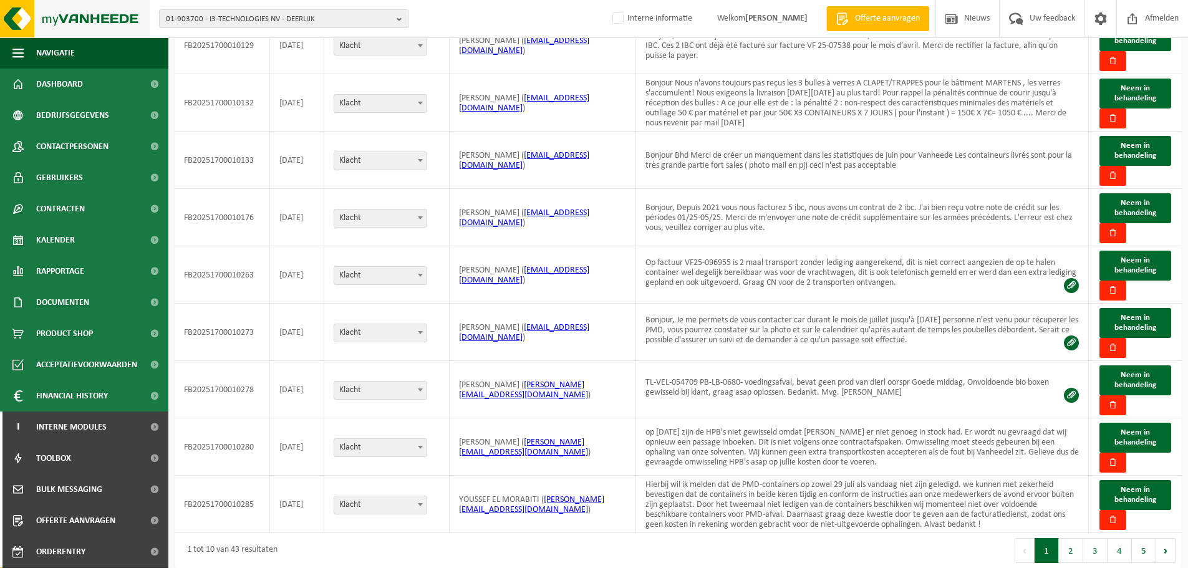
click at [93, 12] on img at bounding box center [75, 18] width 150 height 37
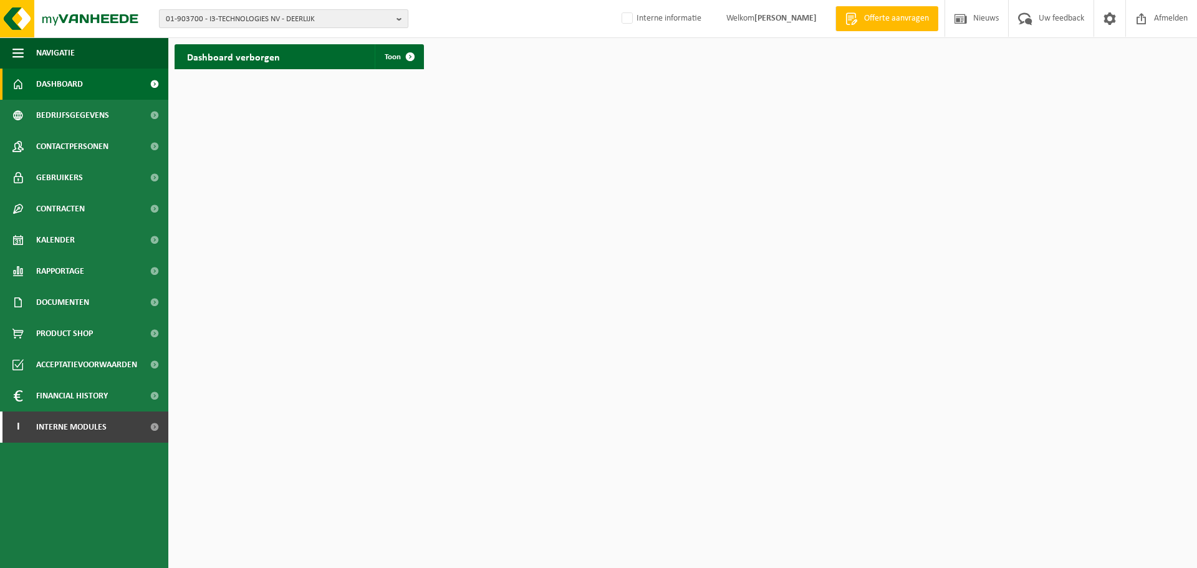
click at [216, 16] on span "01-903700 - I3-TECHNOLOGIES NV - DEERLIJK" at bounding box center [279, 19] width 226 height 19
paste input "10-865693"
type input "10-865693"
click at [312, 60] on li "10-865693 - VERCATECH - ARDOOIE" at bounding box center [283, 58] width 243 height 16
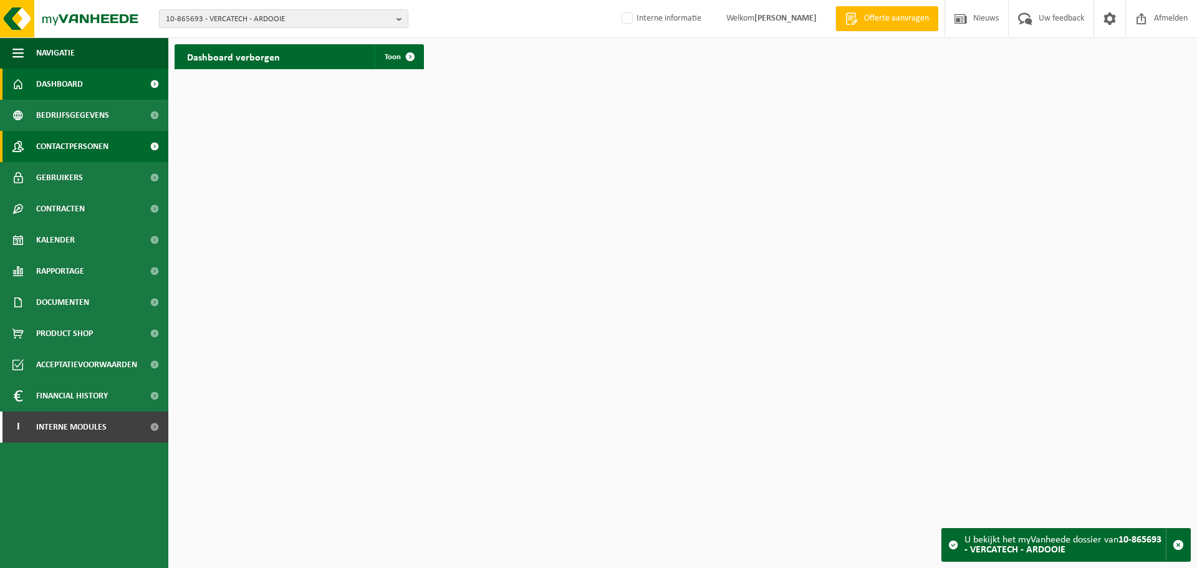
click at [119, 143] on link "Contactpersonen" at bounding box center [84, 146] width 168 height 31
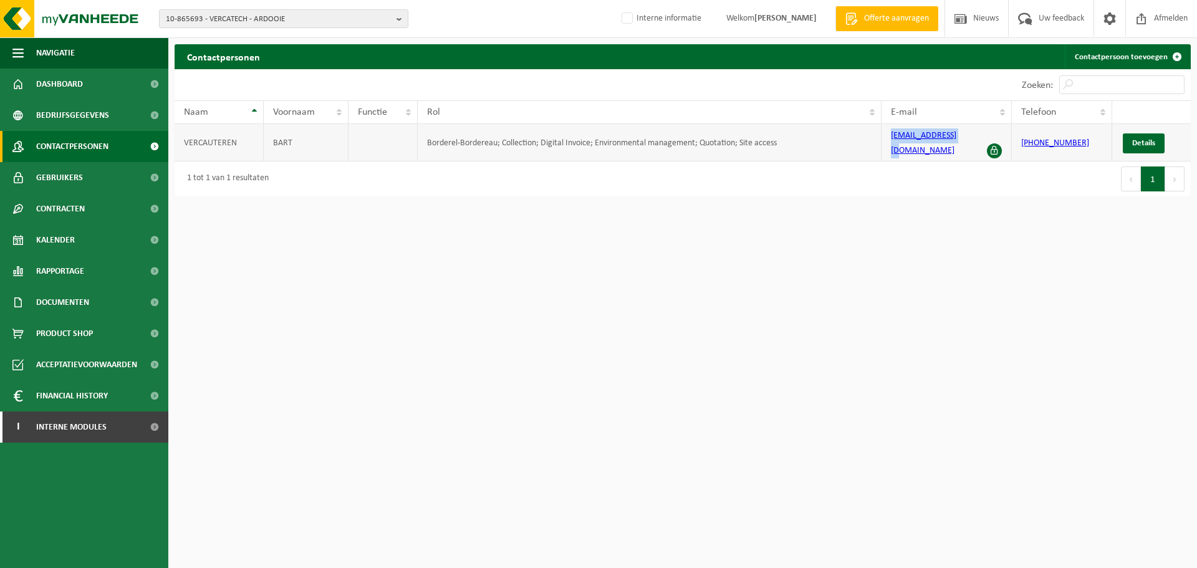
drag, startPoint x: 966, startPoint y: 140, endPoint x: 867, endPoint y: 150, distance: 99.7
click at [867, 150] on tr "[PERSON_NAME] Borderel-Bordereau; Collection; Digital Invoice; Environmental ma…" at bounding box center [683, 142] width 1017 height 37
copy tr "[EMAIL_ADDRESS][DOMAIN_NAME]"
